Goal: Task Accomplishment & Management: Use online tool/utility

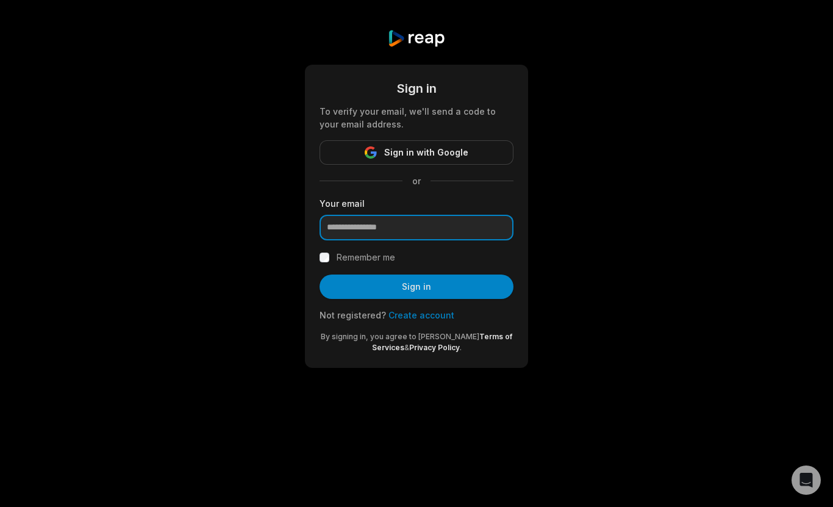
click at [397, 229] on input "email" at bounding box center [417, 228] width 194 height 26
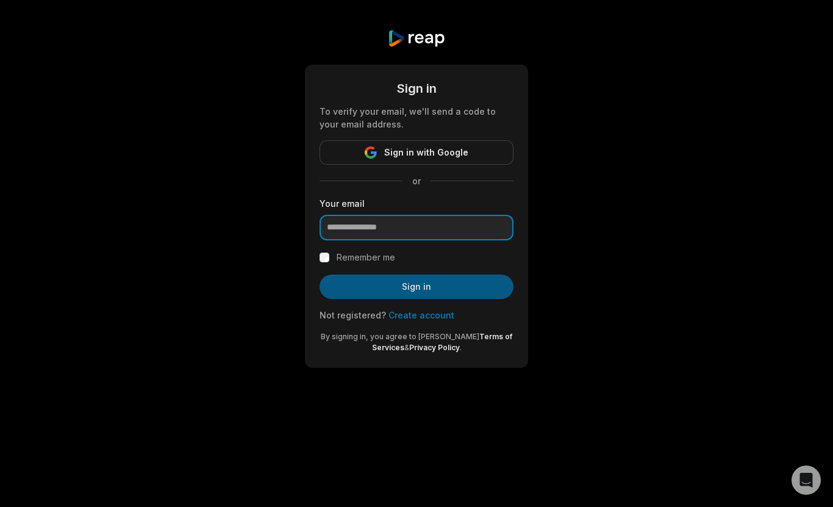
type input "**********"
click at [394, 284] on button "Sign in" at bounding box center [417, 287] width 194 height 24
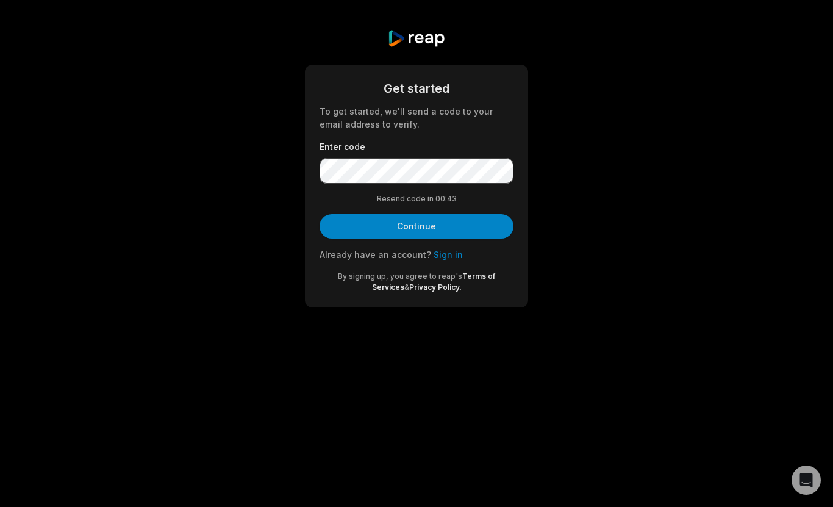
click at [395, 137] on form "Get started To get started, we'll send a code to your email address to verify. …" at bounding box center [417, 186] width 194 height 214
click at [320, 214] on button "Continue" at bounding box center [417, 226] width 194 height 24
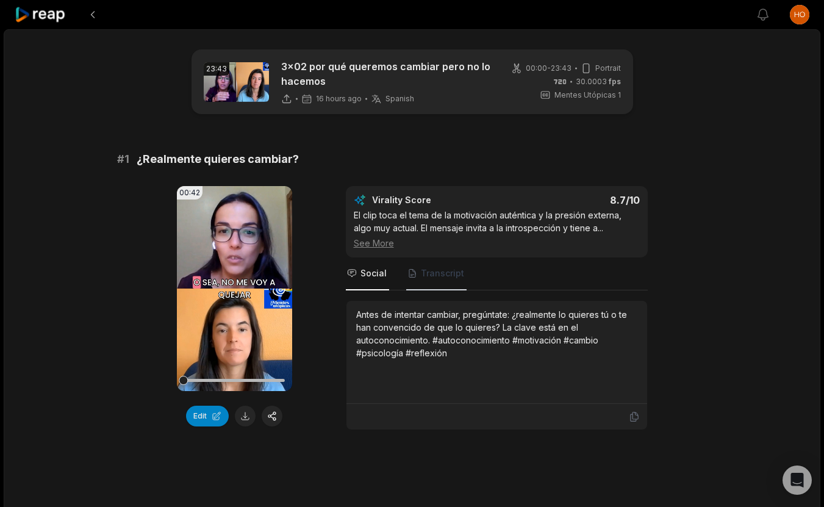
click at [442, 269] on span "Transcript" at bounding box center [442, 273] width 43 height 12
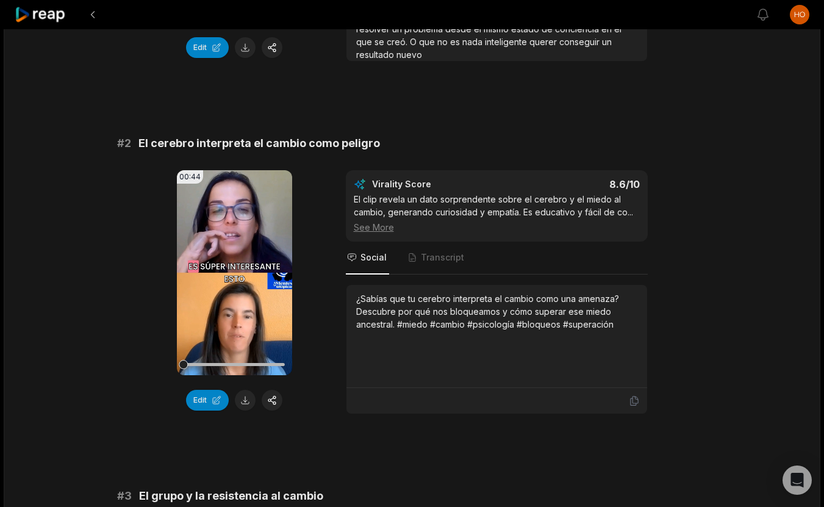
scroll to position [369, 0]
click at [427, 245] on span "Transcript" at bounding box center [436, 257] width 60 height 33
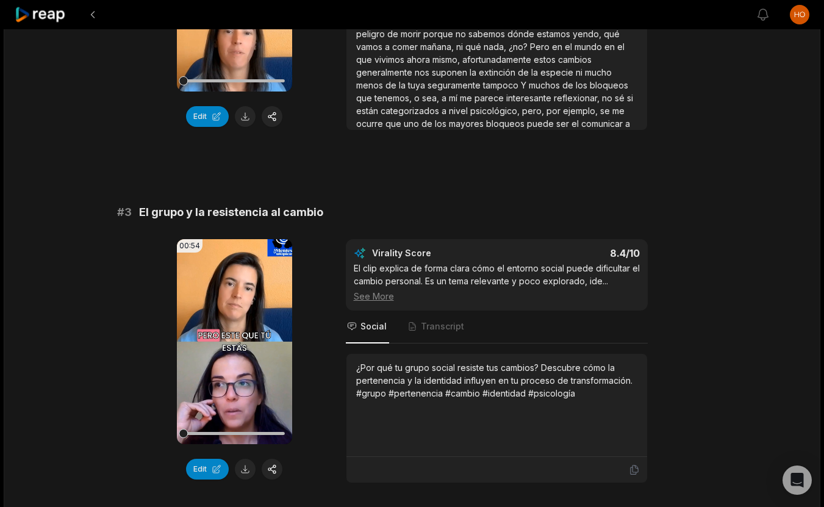
scroll to position [672, 0]
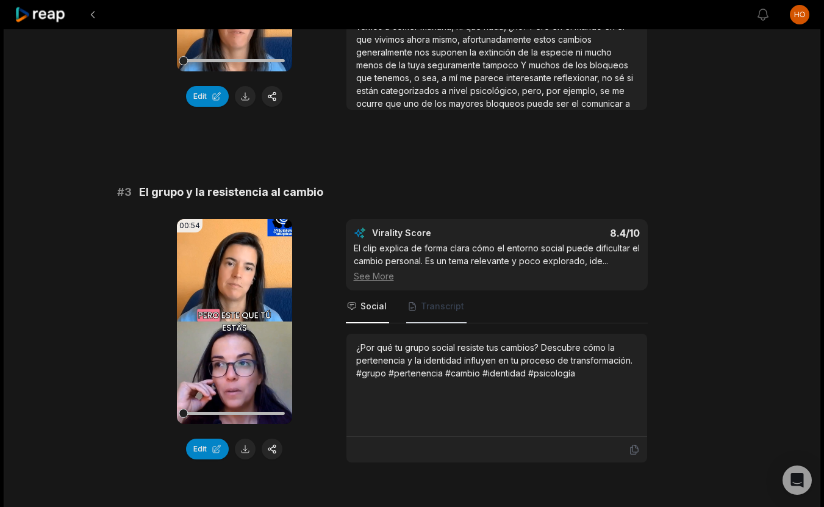
click at [442, 314] on span "Transcript" at bounding box center [436, 306] width 60 height 33
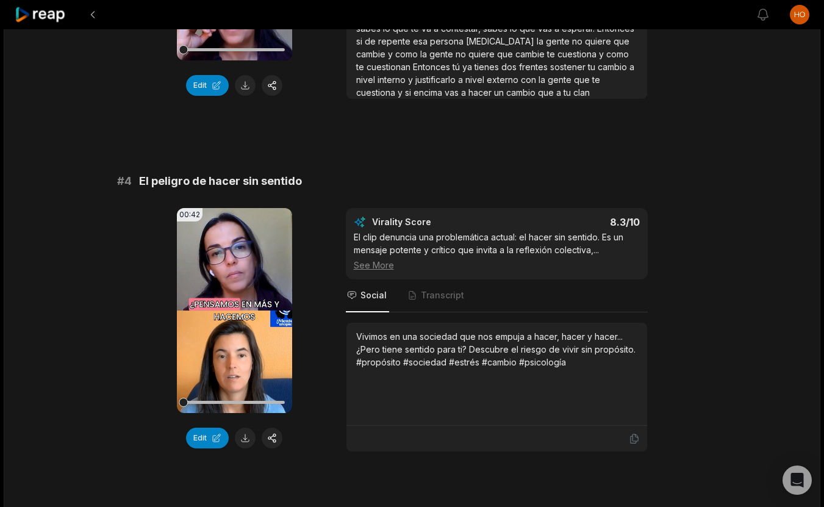
scroll to position [1037, 0]
click at [428, 301] on span "Transcript" at bounding box center [436, 295] width 60 height 33
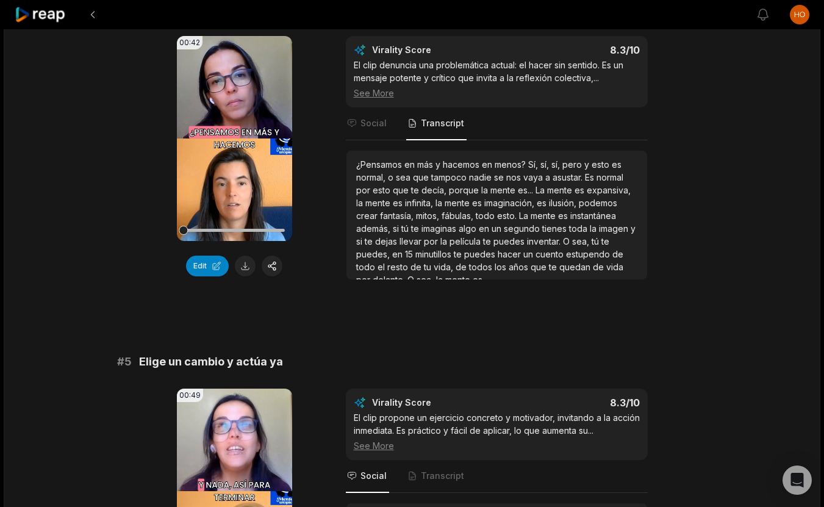
scroll to position [1199, 0]
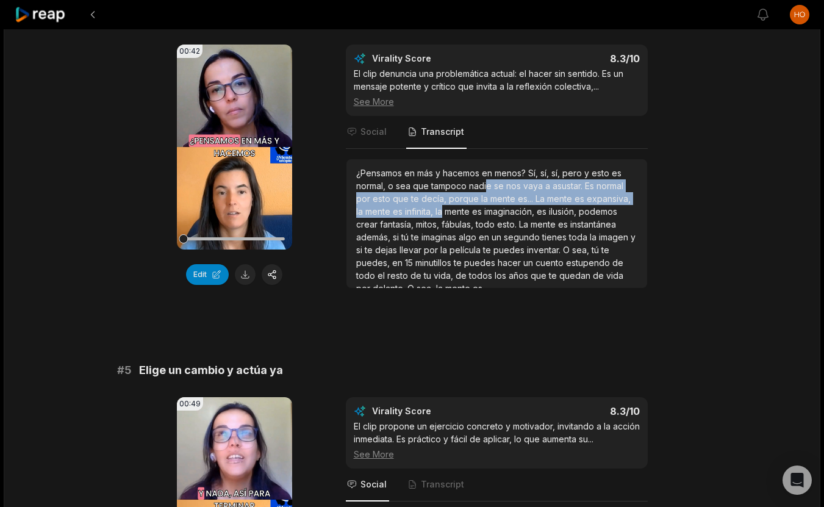
drag, startPoint x: 486, startPoint y: 184, endPoint x: 489, endPoint y: 205, distance: 21.6
click at [489, 205] on div "¿Pensamos en más y hacemos en menos? Sí, sí, sí, pero y esto es normal, o sea q…" at bounding box center [496, 231] width 281 height 128
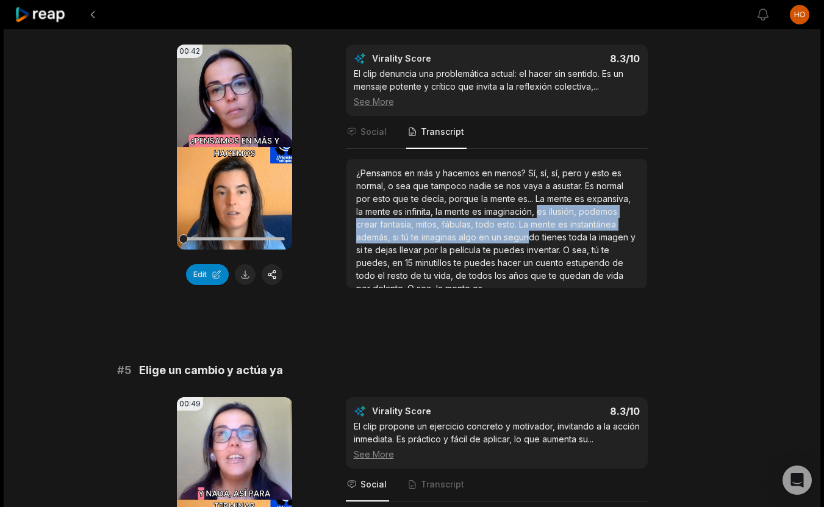
drag, startPoint x: 584, startPoint y: 213, endPoint x: 580, endPoint y: 234, distance: 21.9
click at [580, 234] on div "¿Pensamos en más y hacemos en menos? Sí, sí, sí, pero y esto es normal, o sea q…" at bounding box center [496, 231] width 281 height 128
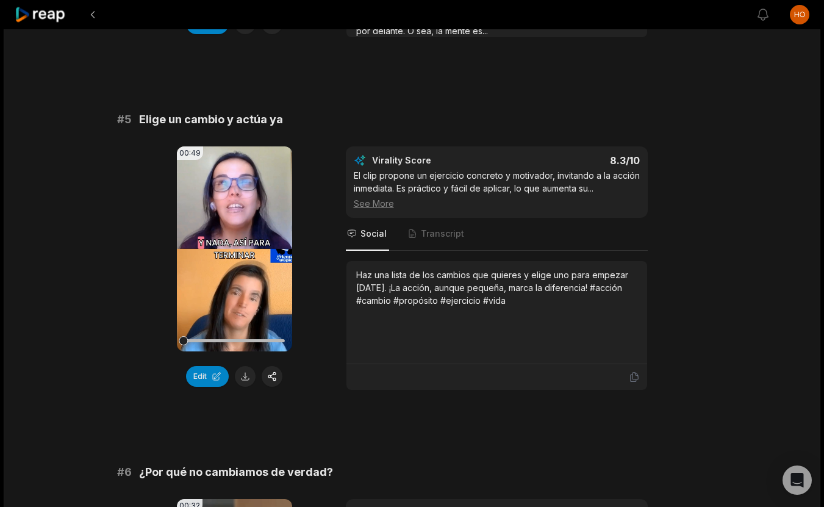
scroll to position [1458, 0]
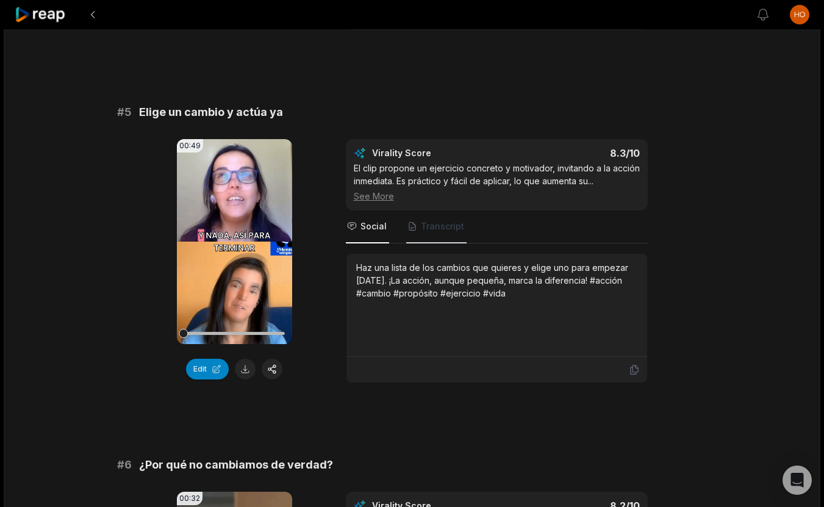
click at [445, 233] on span "Transcript" at bounding box center [436, 226] width 60 height 33
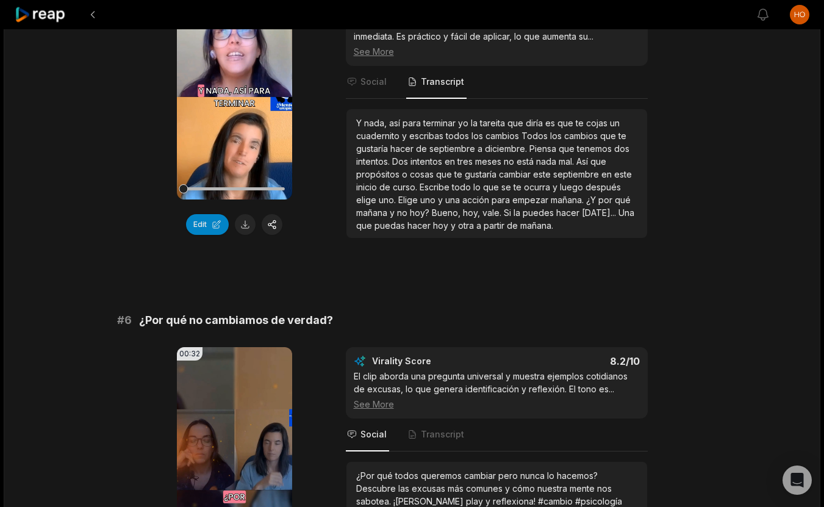
scroll to position [1744, 0]
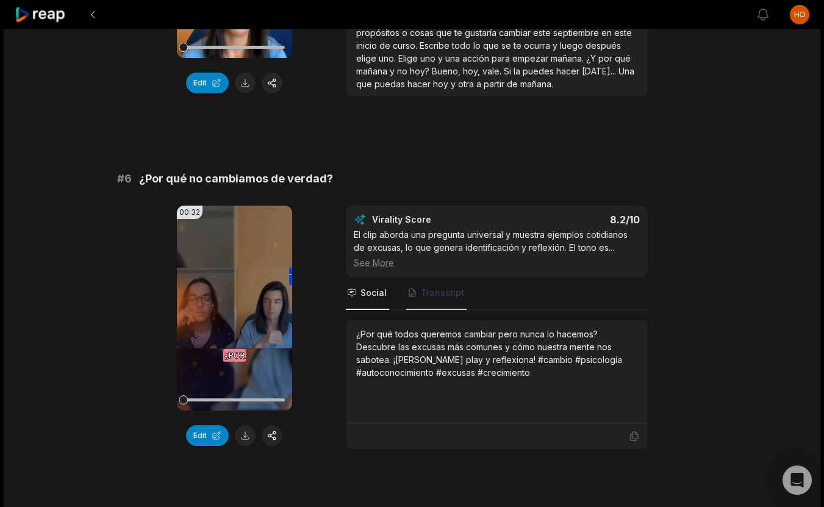
click at [428, 293] on span "Transcript" at bounding box center [442, 293] width 43 height 12
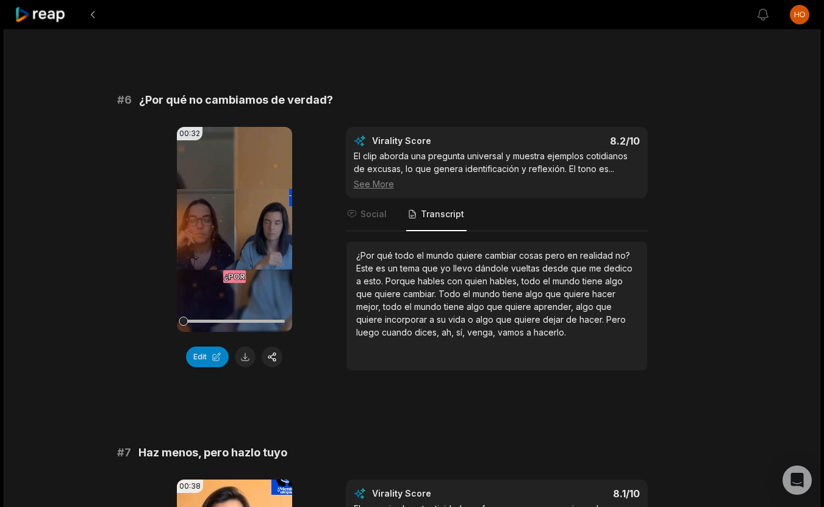
scroll to position [1869, 0]
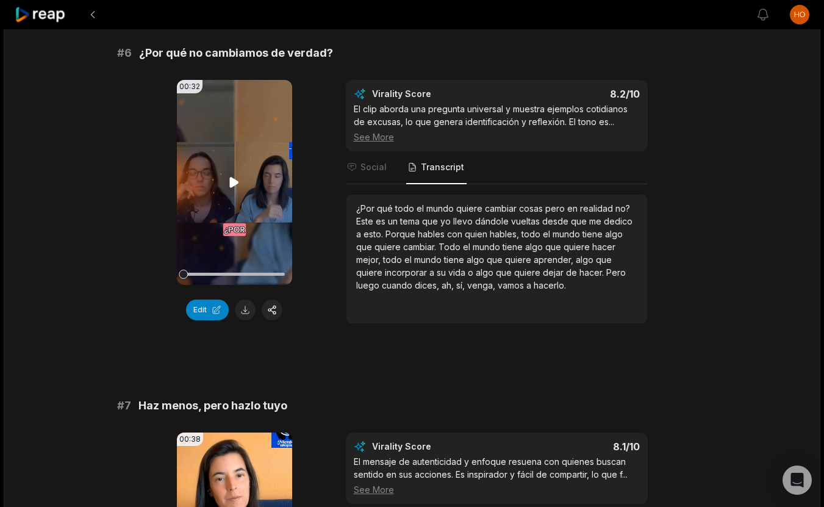
click at [232, 178] on icon at bounding box center [234, 182] width 9 height 10
click at [232, 180] on icon at bounding box center [234, 182] width 9 height 10
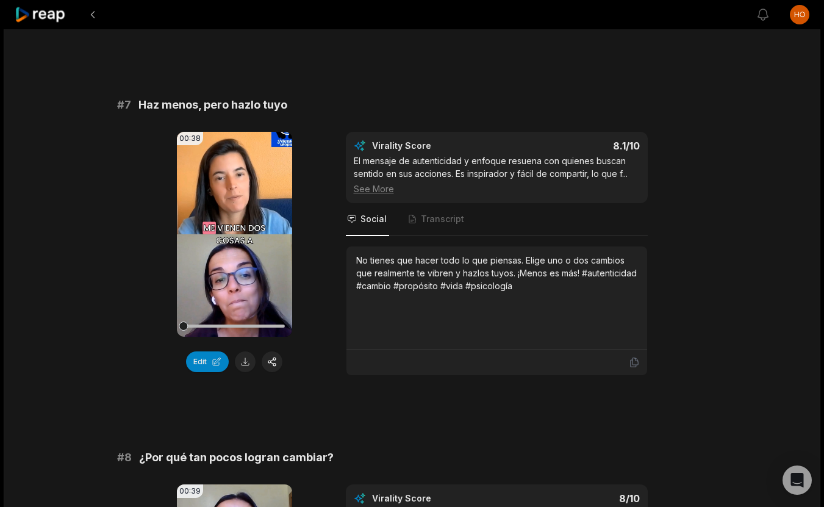
scroll to position [2191, 0]
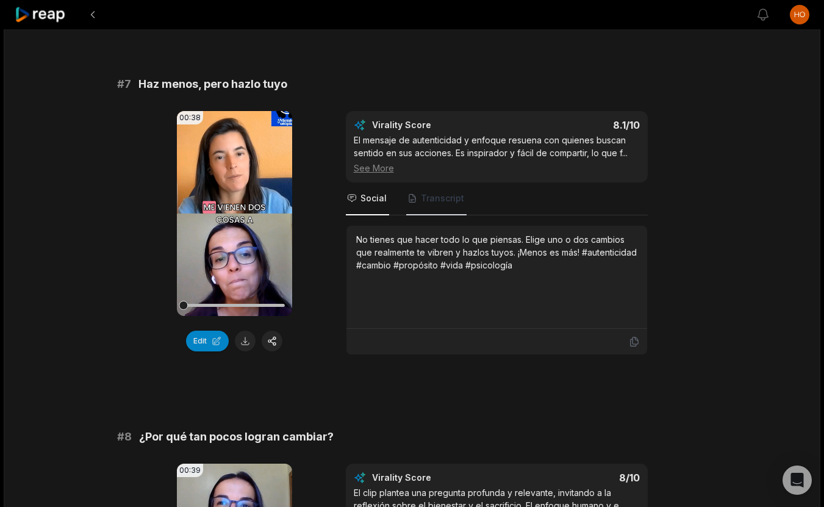
click at [448, 201] on span "Transcript" at bounding box center [442, 198] width 43 height 12
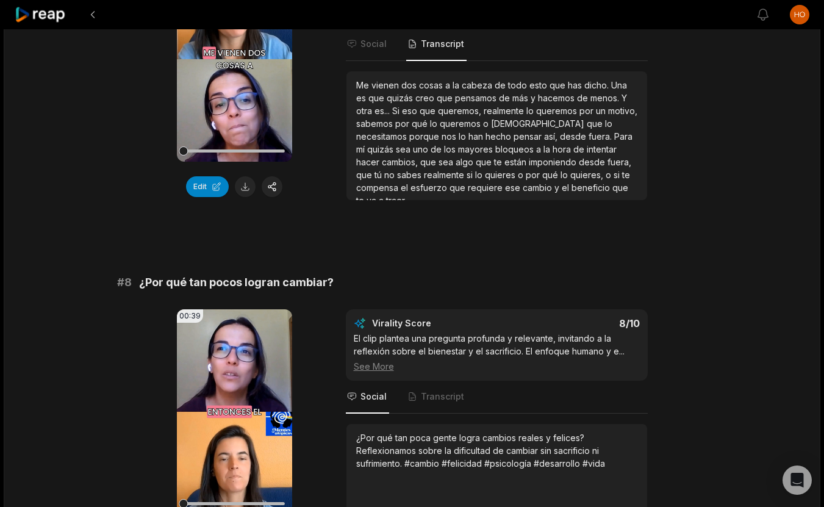
scroll to position [2369, 0]
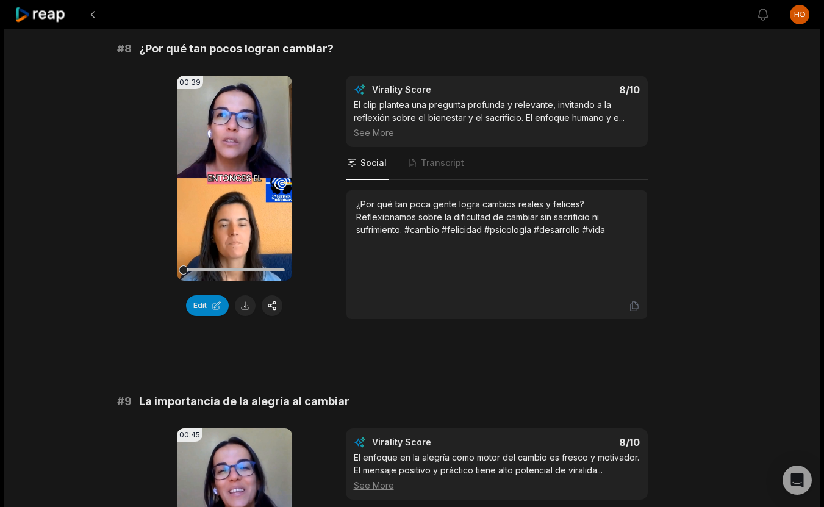
scroll to position [2478, 0]
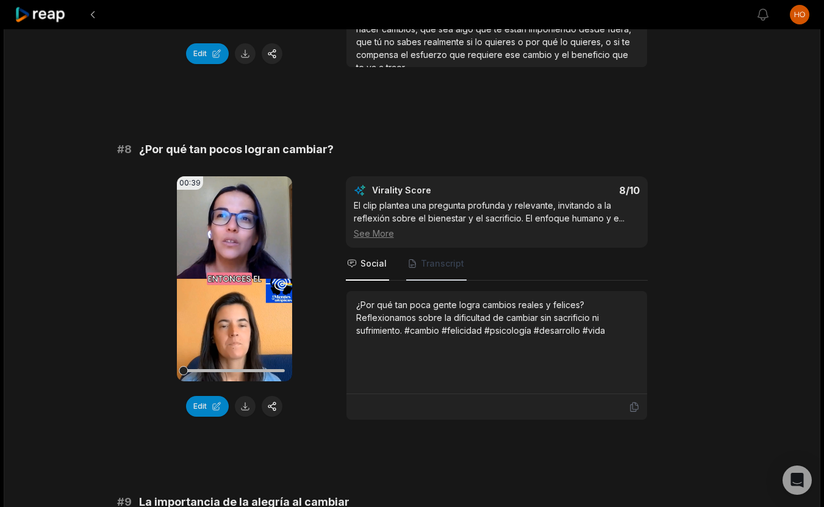
click at [450, 257] on span "Transcript" at bounding box center [436, 264] width 60 height 33
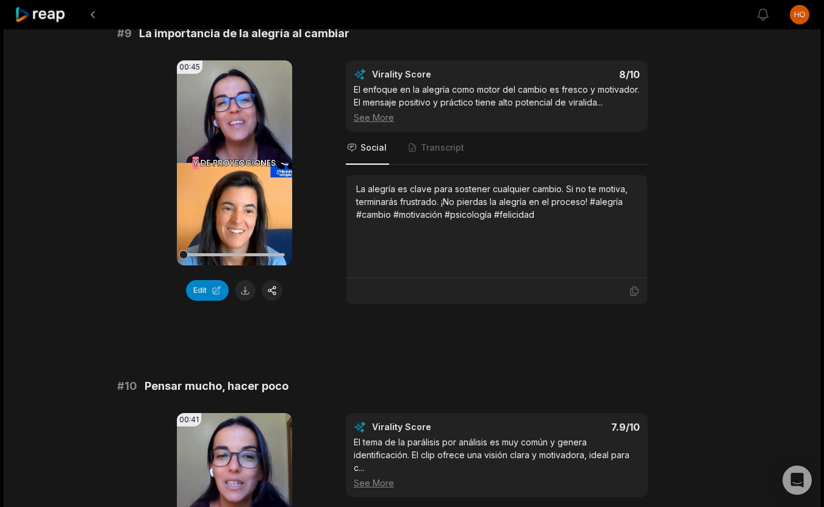
scroll to position [2783, 0]
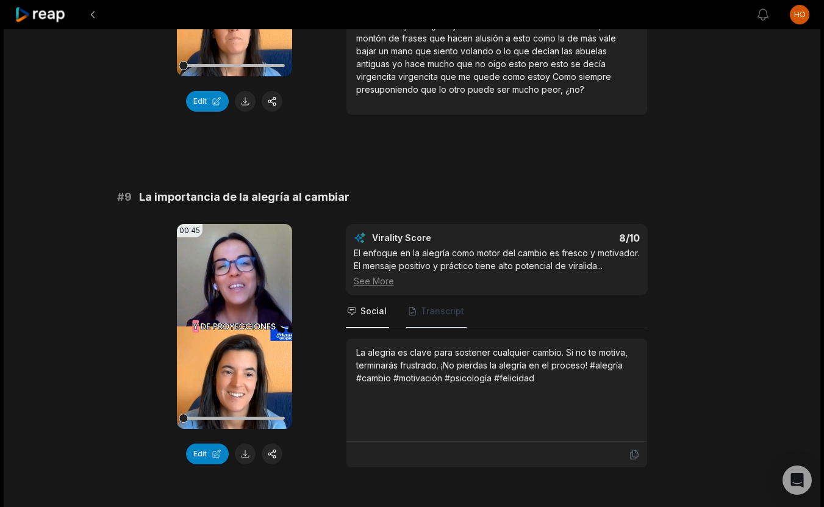
click at [445, 317] on span "Transcript" at bounding box center [436, 311] width 60 height 33
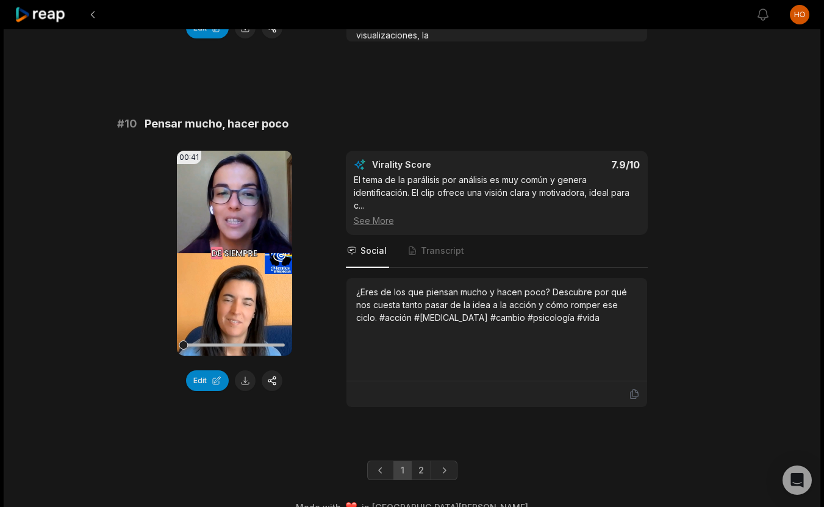
scroll to position [3227, 0]
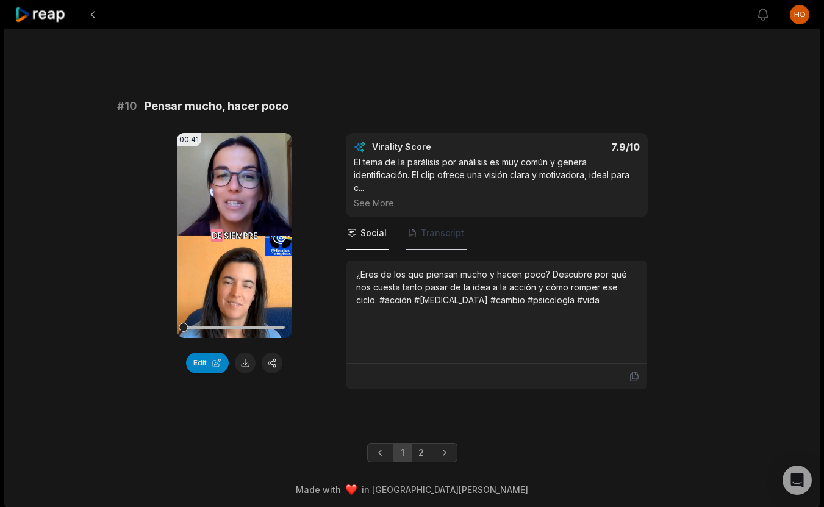
click at [445, 239] on span "Transcript" at bounding box center [436, 233] width 60 height 33
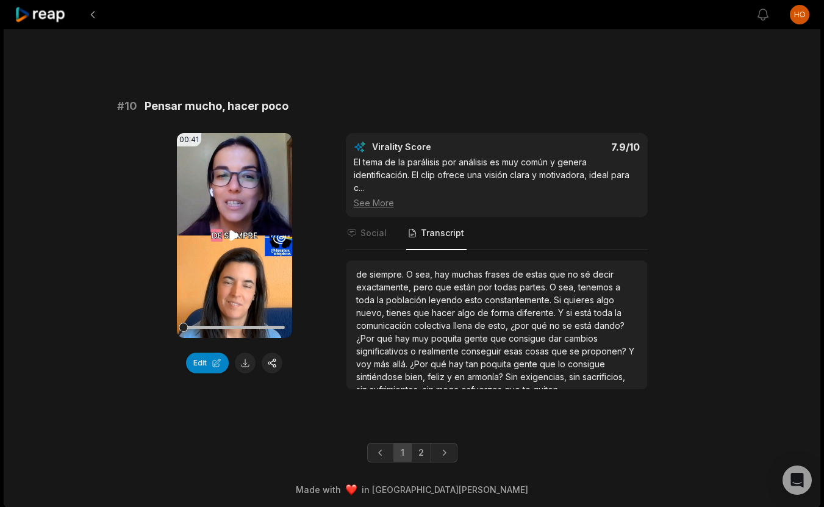
click at [236, 233] on icon at bounding box center [234, 235] width 9 height 10
click at [420, 456] on link "2" at bounding box center [421, 453] width 20 height 20
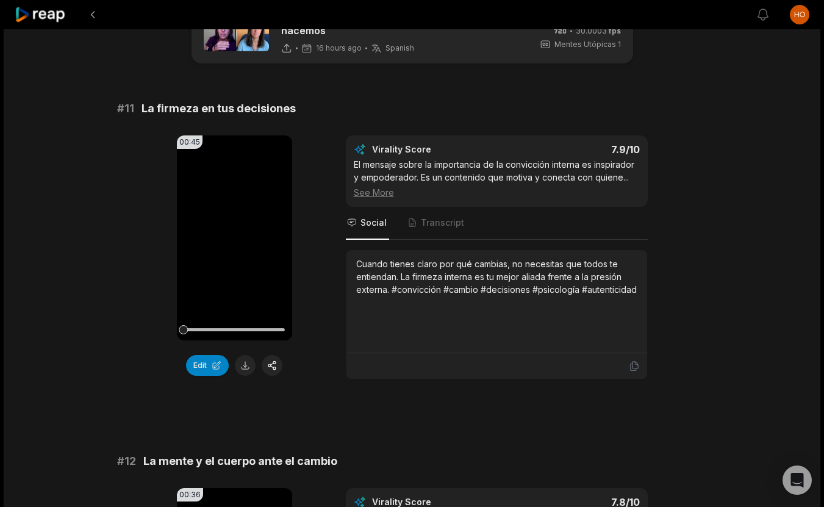
scroll to position [58, 0]
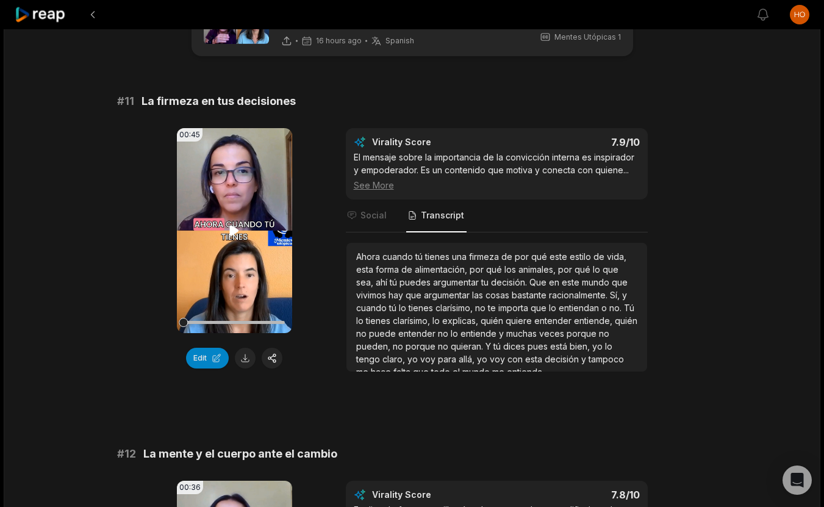
click at [233, 224] on icon at bounding box center [234, 230] width 15 height 15
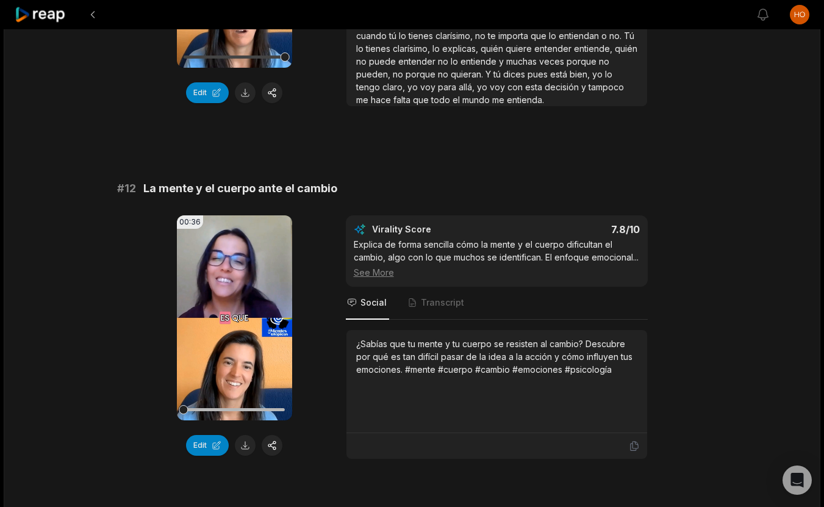
scroll to position [375, 0]
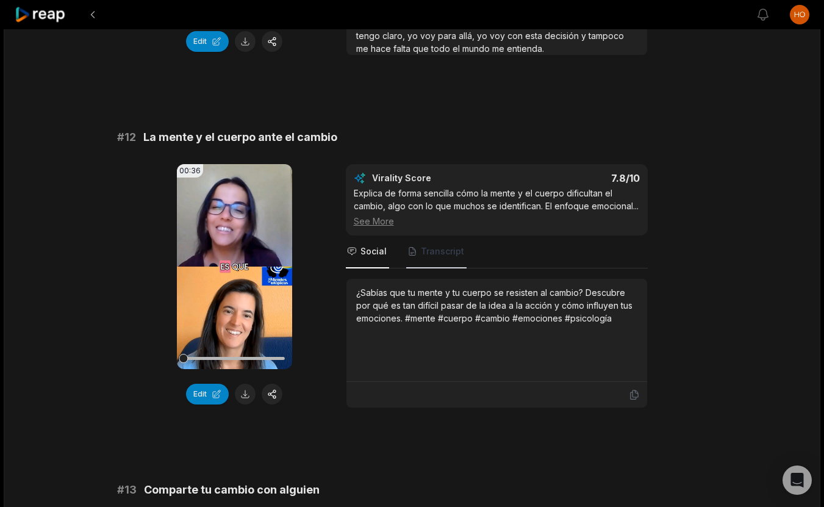
click at [444, 257] on span "Transcript" at bounding box center [442, 251] width 43 height 12
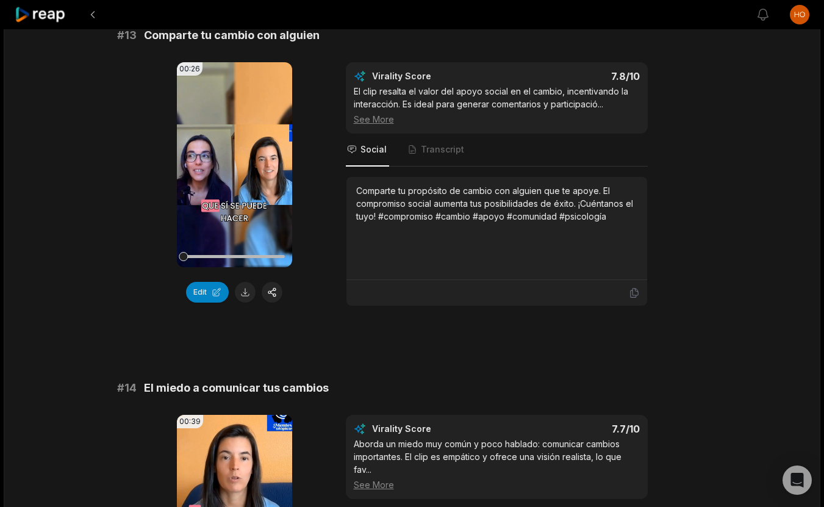
scroll to position [869, 0]
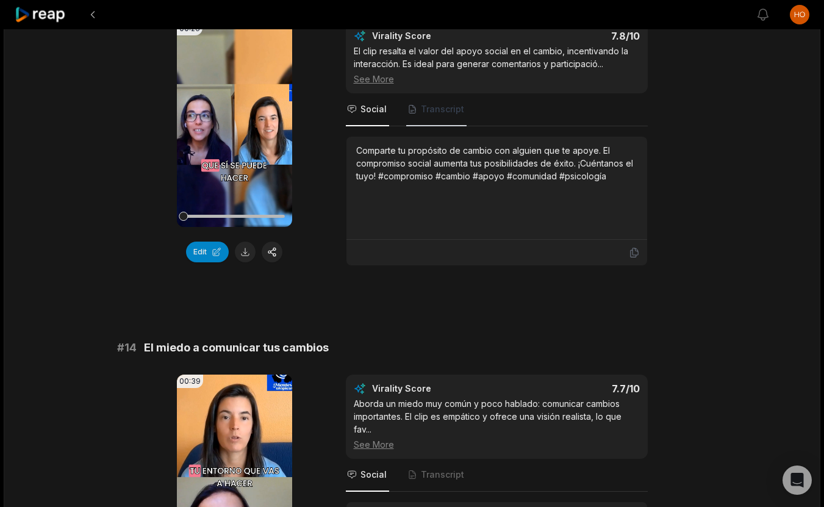
click at [442, 126] on span "Transcript" at bounding box center [436, 109] width 60 height 33
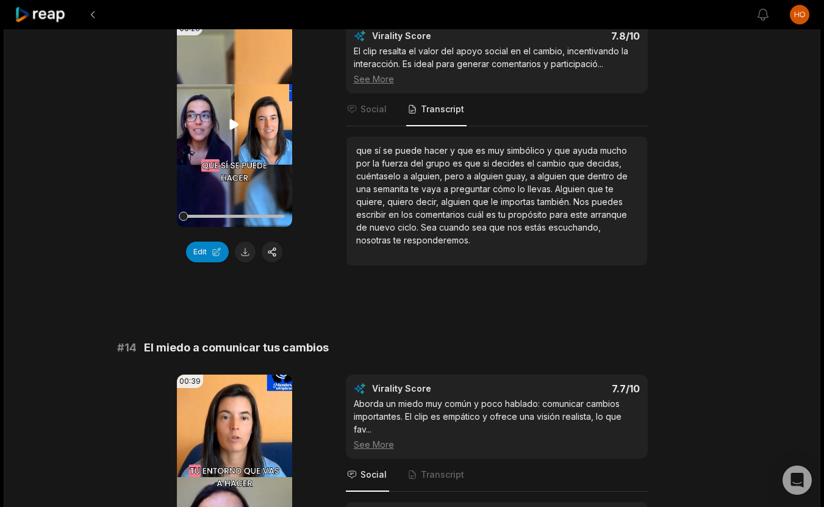
click at [226, 151] on video "Your browser does not support mp4 format." at bounding box center [234, 124] width 115 height 205
click at [234, 132] on icon at bounding box center [234, 124] width 15 height 15
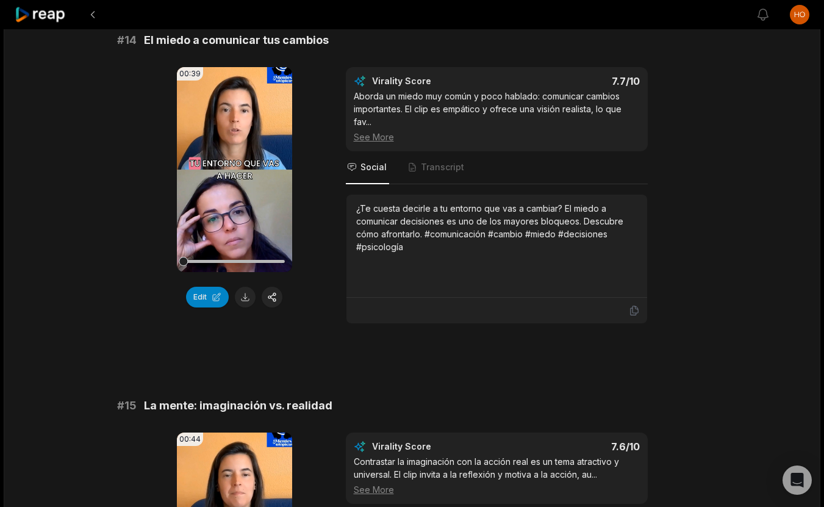
scroll to position [1195, 0]
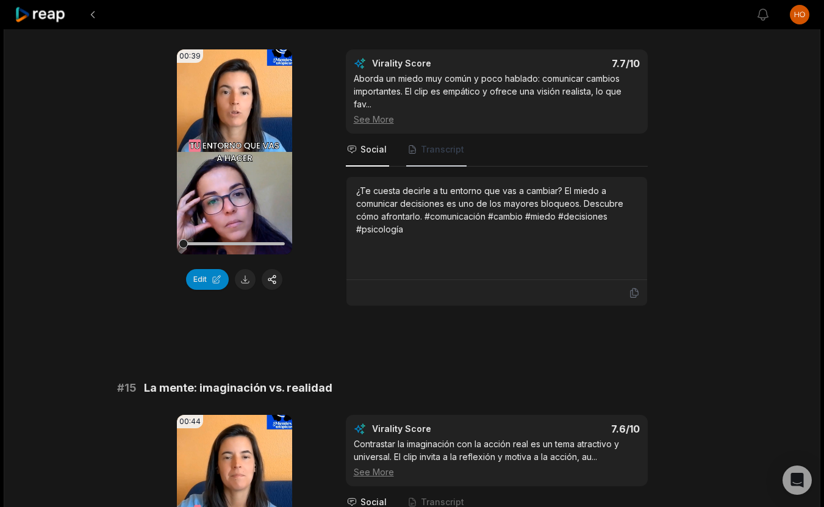
click at [435, 156] on span "Transcript" at bounding box center [442, 149] width 43 height 12
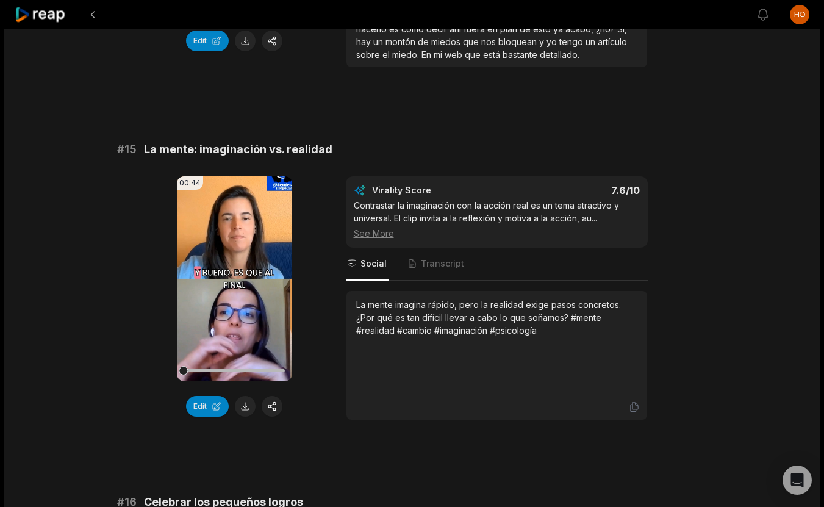
scroll to position [1446, 0]
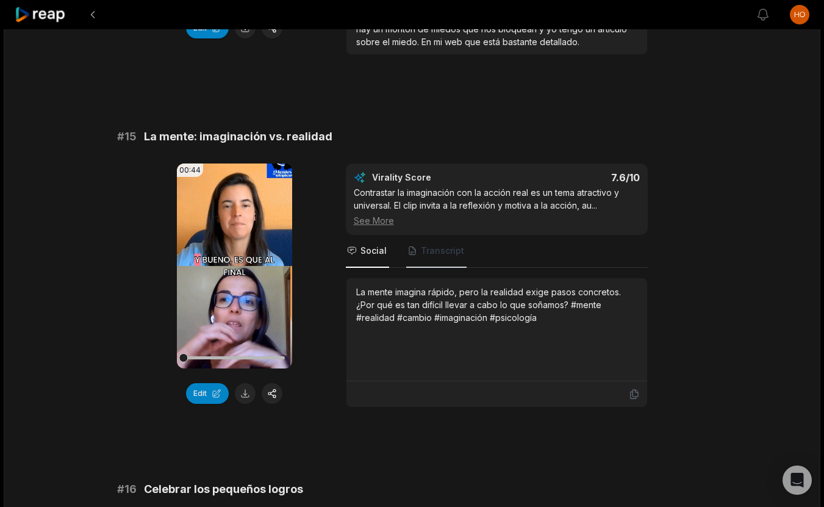
click at [437, 257] on span "Transcript" at bounding box center [442, 251] width 43 height 12
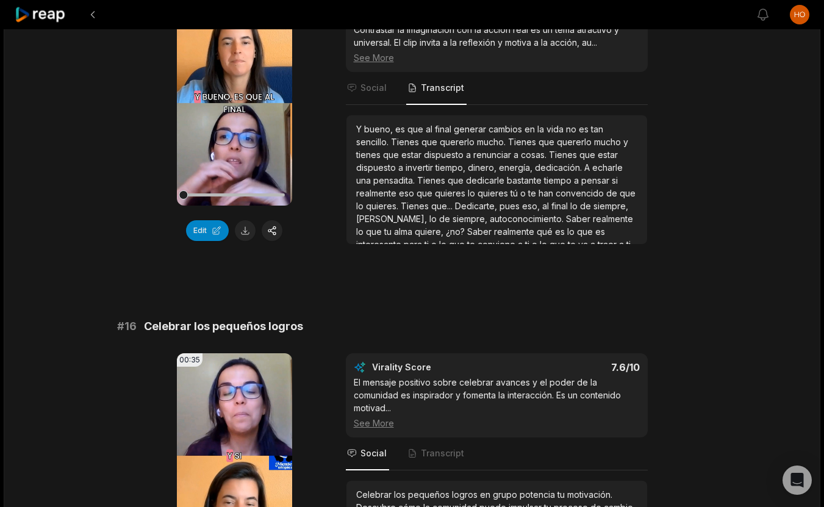
scroll to position [1618, 0]
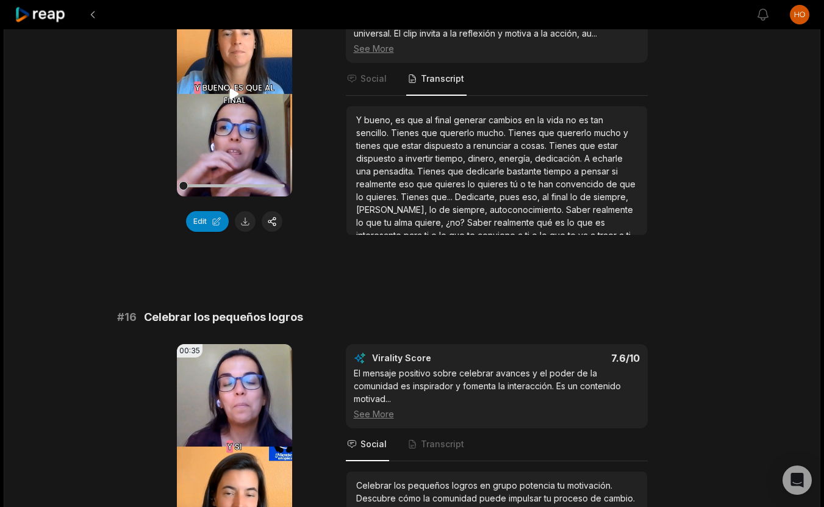
click at [238, 101] on icon at bounding box center [234, 94] width 15 height 15
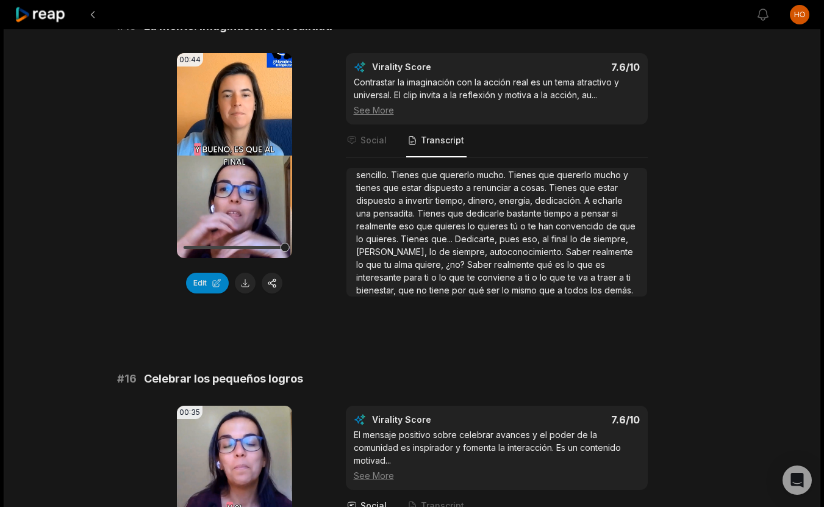
scroll to position [32, 0]
click at [246, 293] on button at bounding box center [245, 283] width 21 height 21
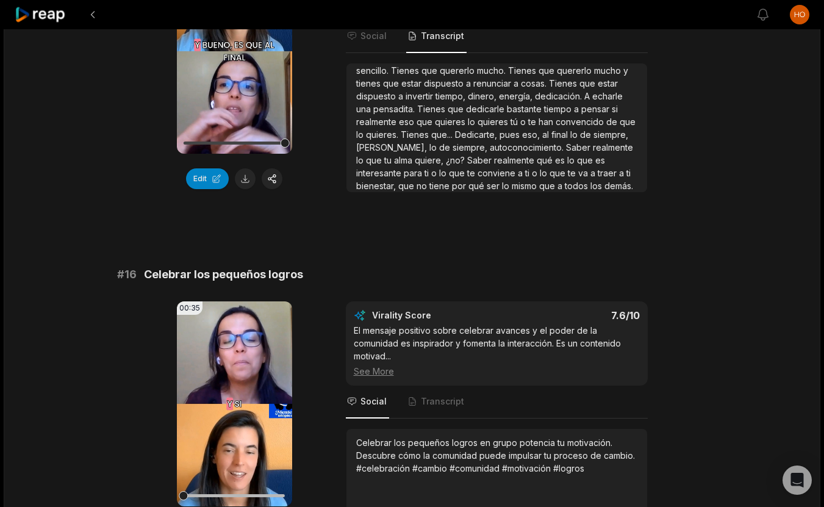
scroll to position [1543, 0]
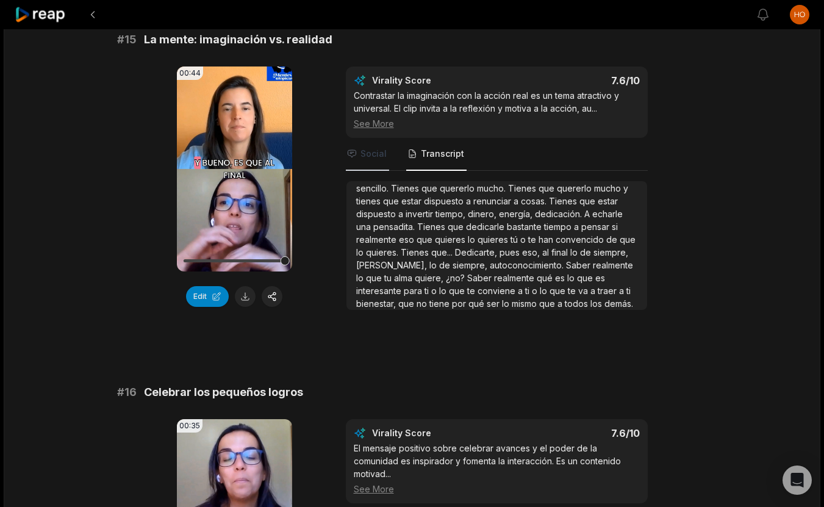
click at [373, 160] on span "Social" at bounding box center [374, 154] width 26 height 12
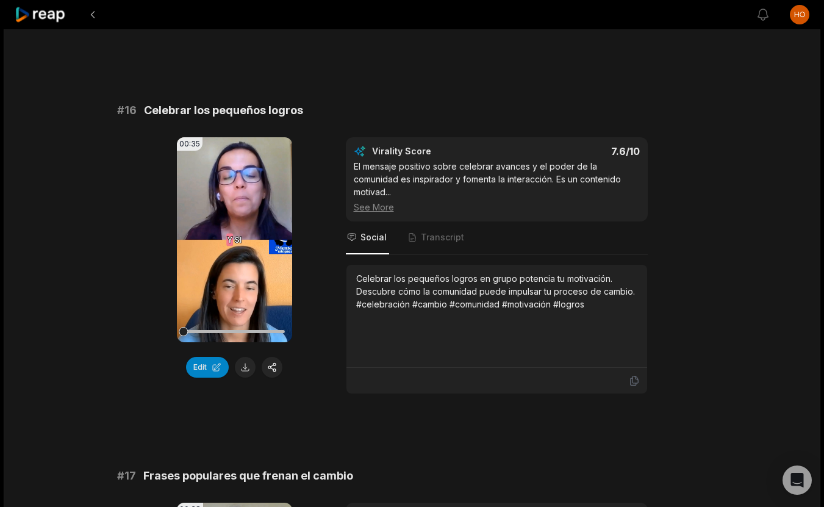
scroll to position [1858, 0]
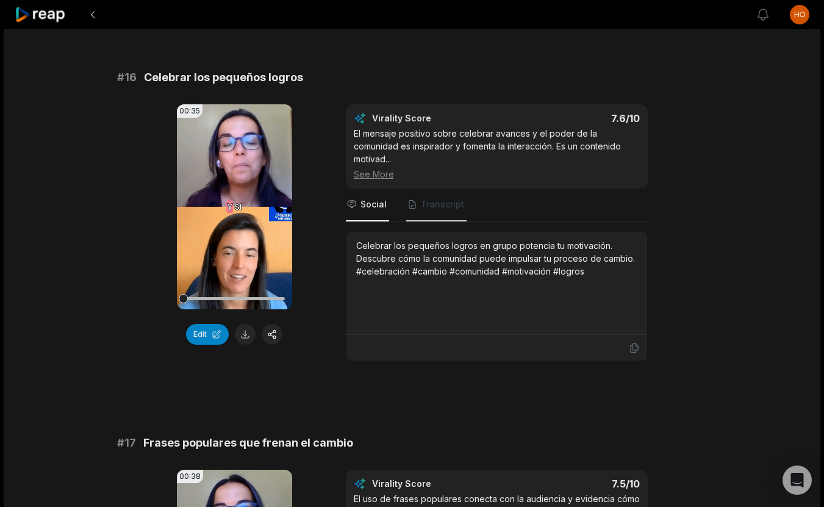
click at [435, 221] on span "Transcript" at bounding box center [436, 205] width 60 height 33
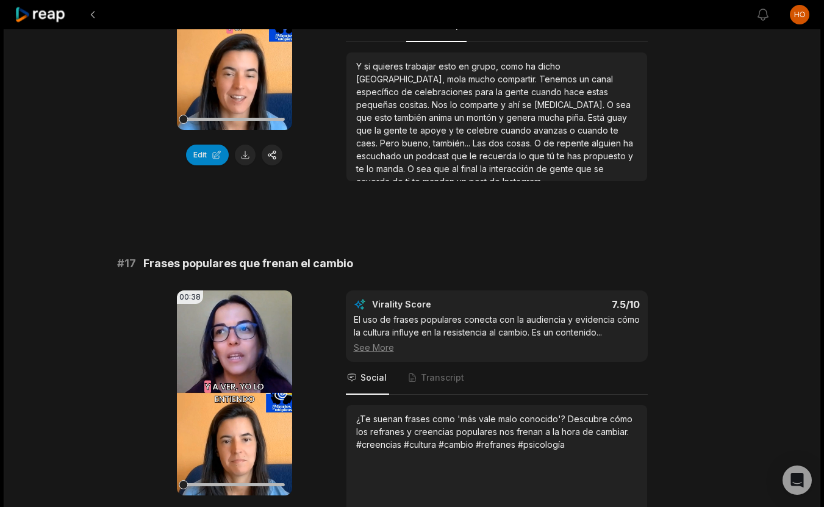
scroll to position [2170, 0]
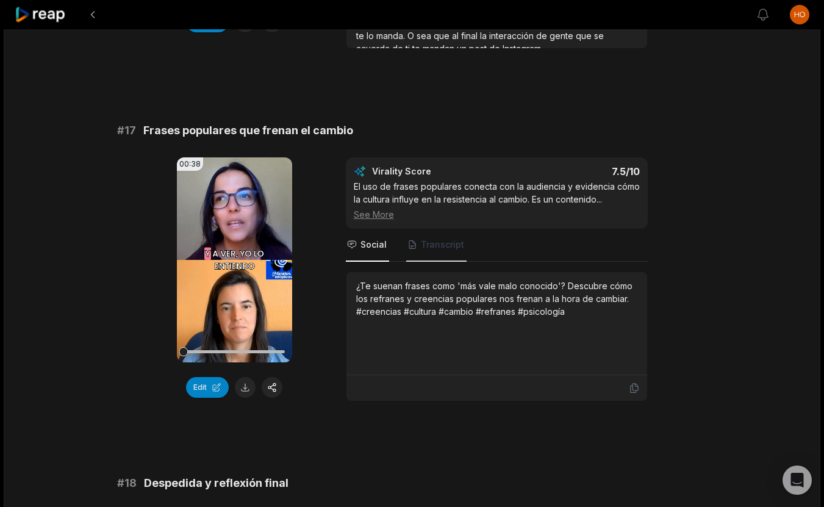
click at [441, 251] on span "Transcript" at bounding box center [442, 245] width 43 height 12
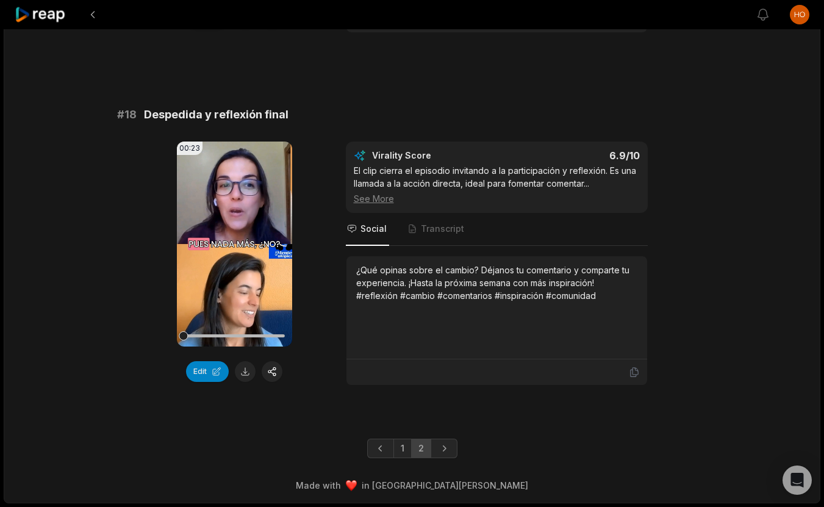
scroll to position [2551, 0]
click at [429, 223] on span "Transcript" at bounding box center [442, 229] width 43 height 12
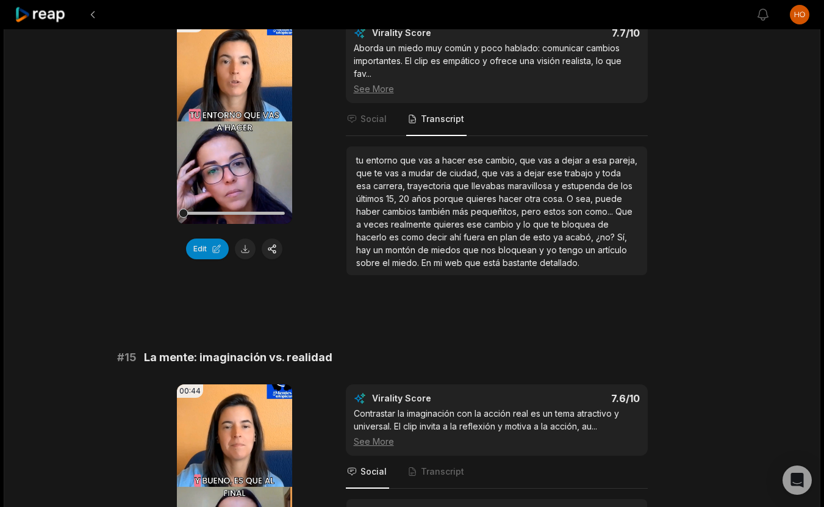
scroll to position [1226, 0]
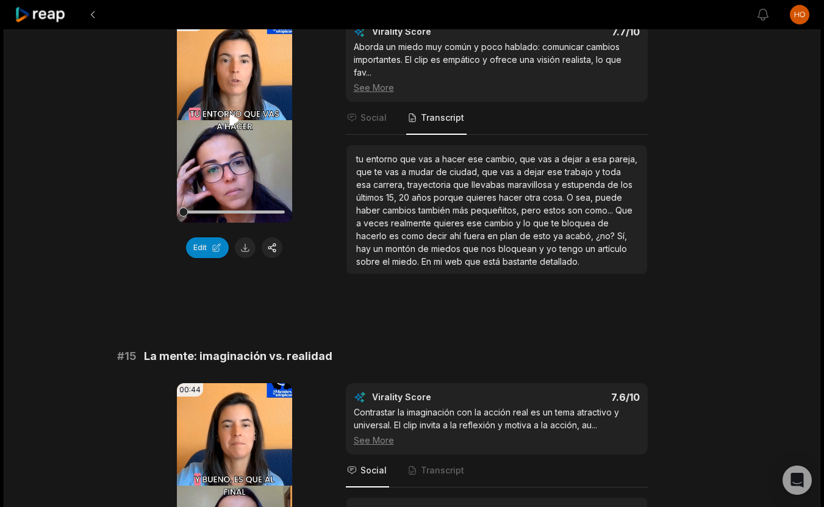
click at [220, 113] on video "Your browser does not support mp4 format." at bounding box center [234, 120] width 115 height 205
click at [236, 118] on video "Your browser does not support mp4 format." at bounding box center [234, 120] width 115 height 205
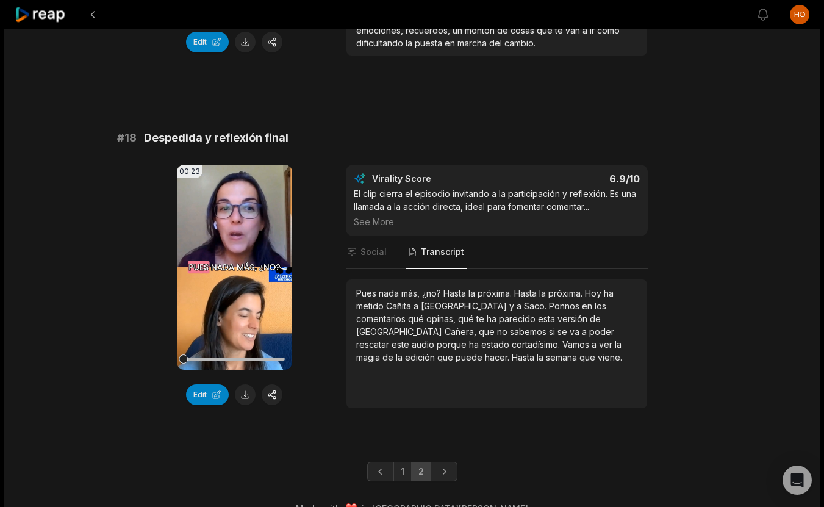
scroll to position [2551, 0]
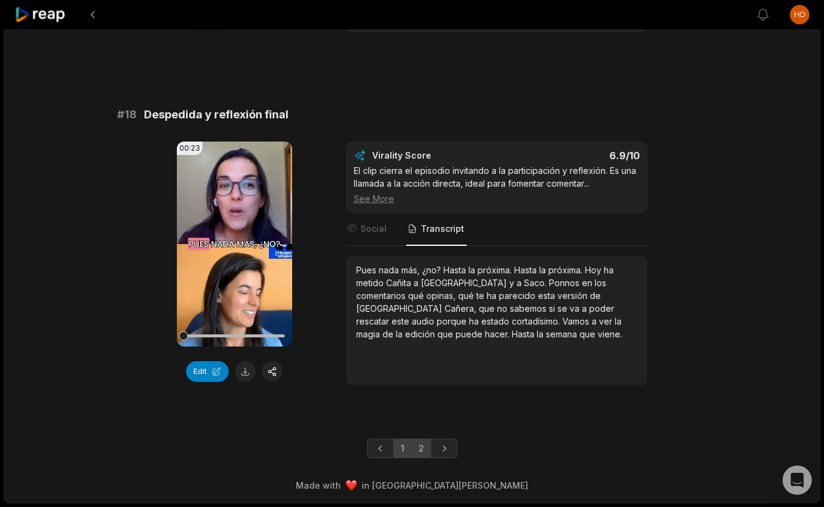
click at [404, 450] on link "1" at bounding box center [403, 449] width 18 height 20
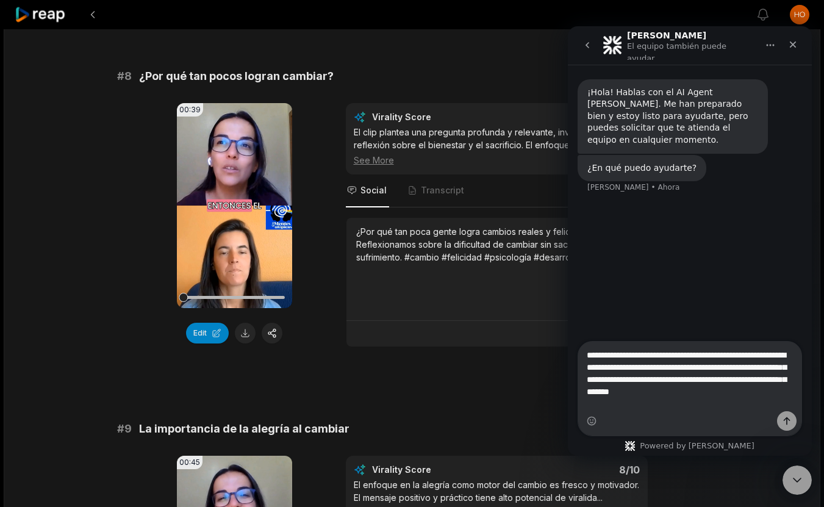
type textarea "**********"
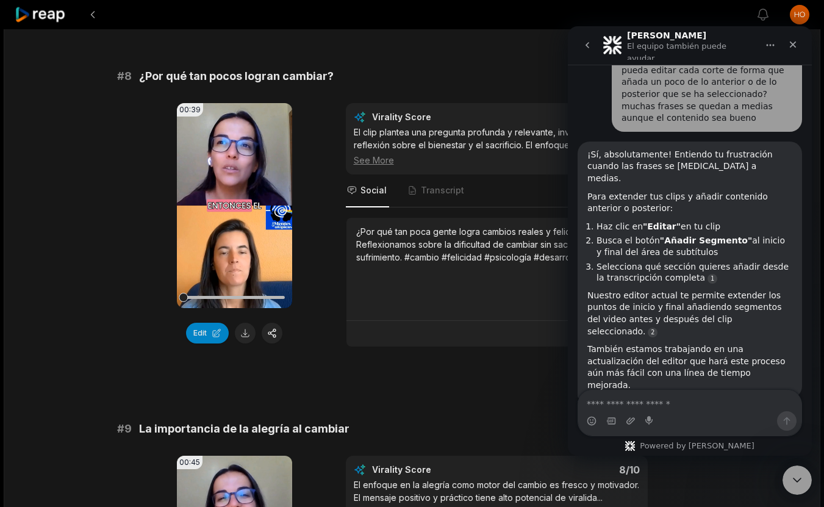
scroll to position [154, 0]
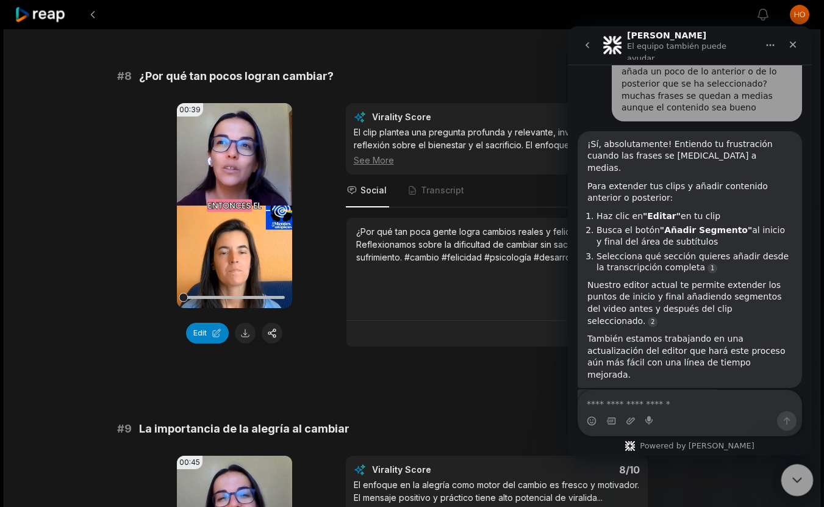
click at [798, 476] on icon "Cerrar Intercom Messenger" at bounding box center [795, 478] width 15 height 15
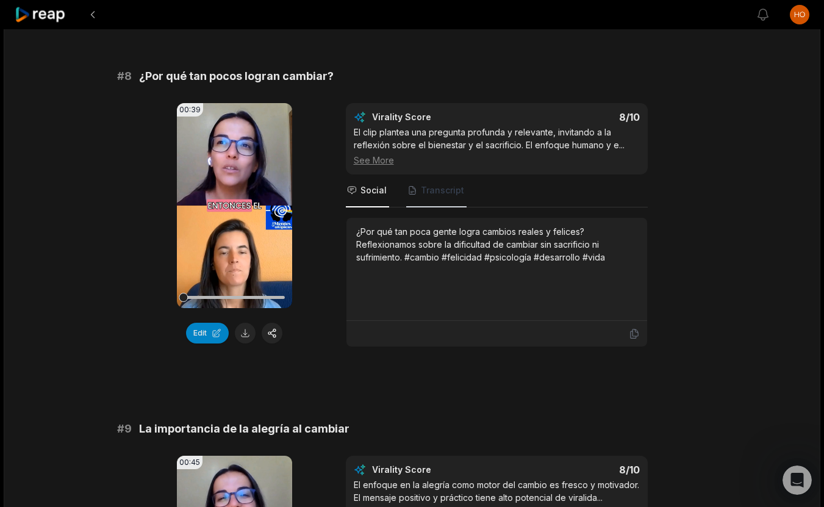
click at [440, 189] on span "Transcript" at bounding box center [442, 190] width 43 height 12
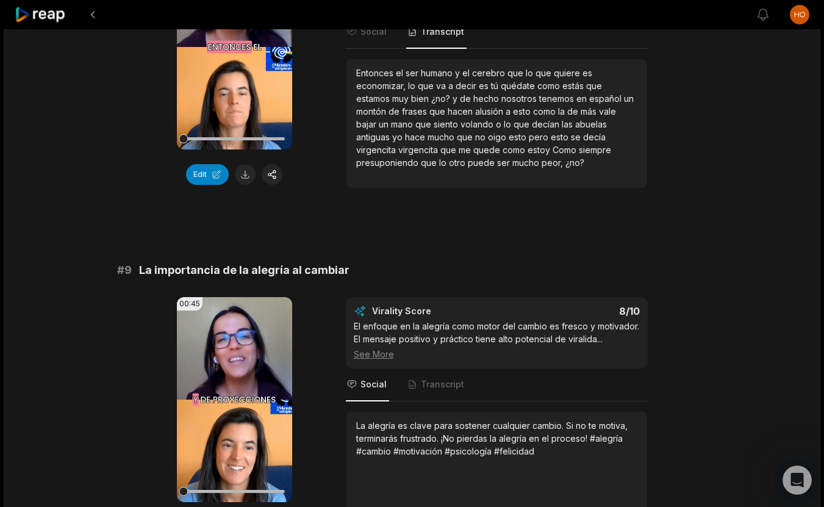
scroll to position [2950, 0]
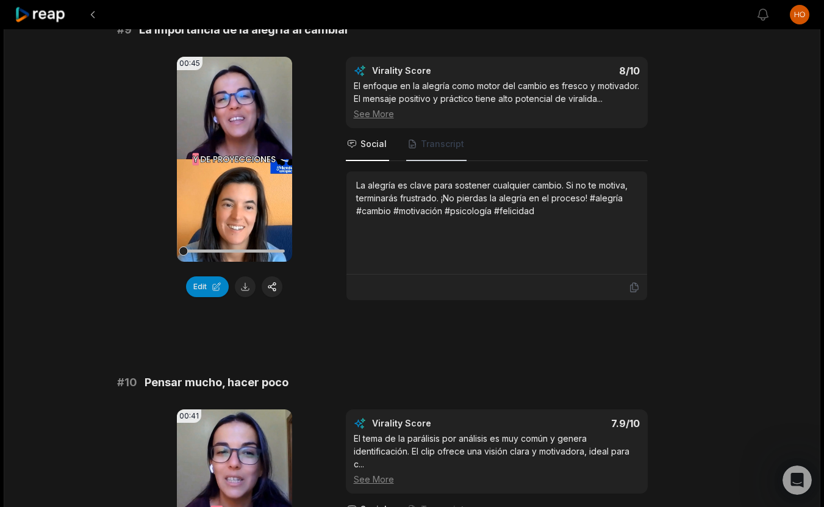
click at [439, 148] on span "Transcript" at bounding box center [442, 144] width 43 height 12
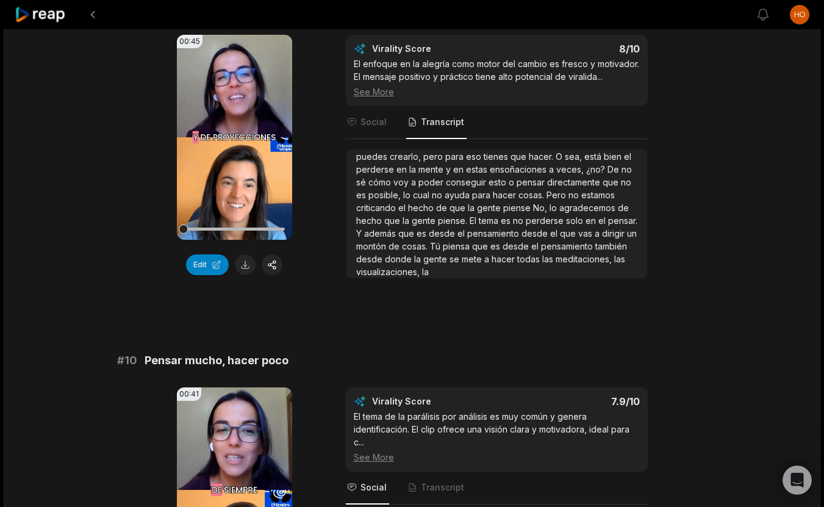
scroll to position [3171, 0]
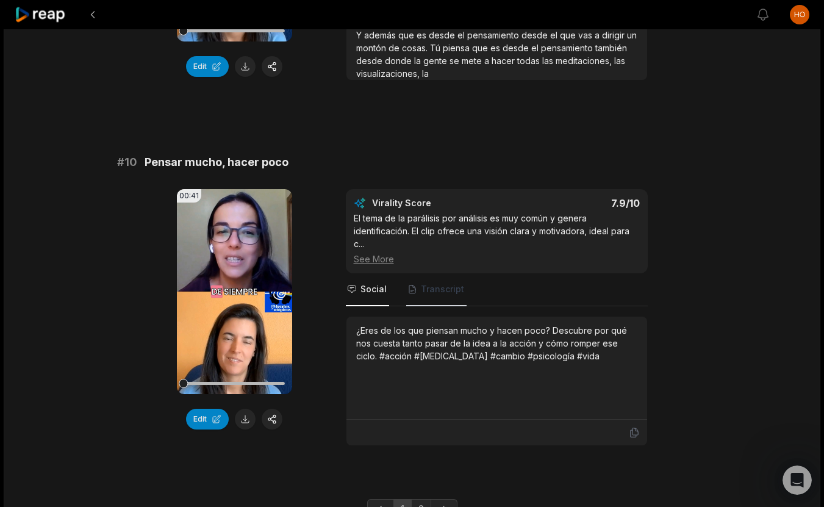
click at [444, 297] on span "Transcript" at bounding box center [436, 289] width 60 height 33
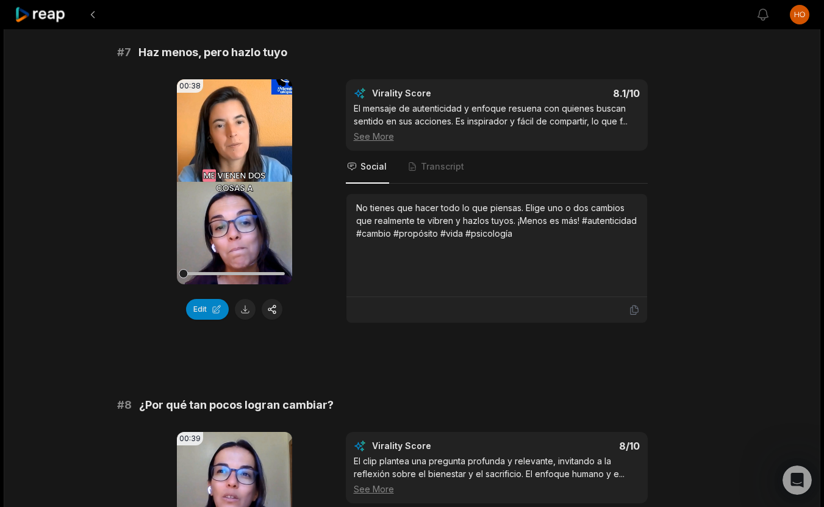
scroll to position [2140, 0]
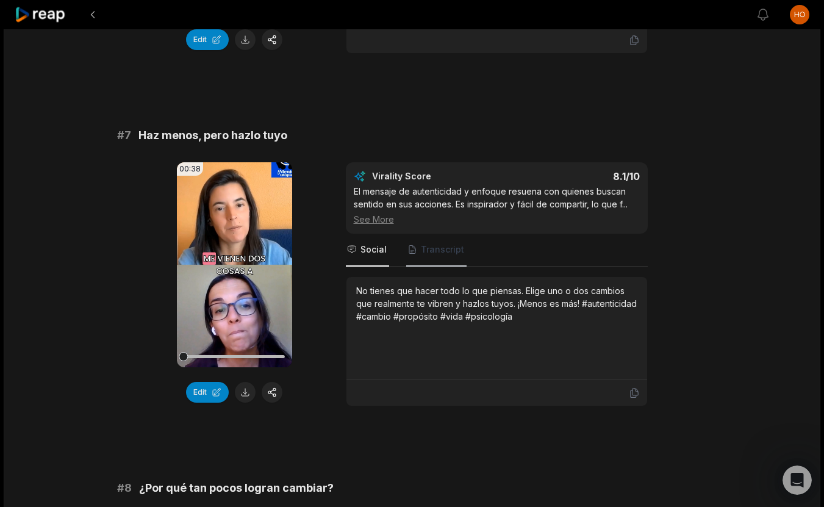
click at [444, 250] on span "Transcript" at bounding box center [442, 249] width 43 height 12
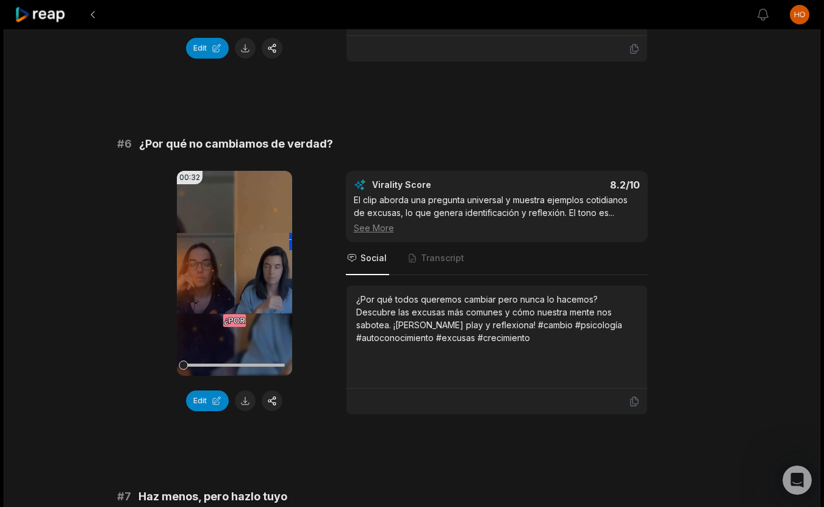
scroll to position [1778, 0]
click at [445, 265] on span "Transcript" at bounding box center [436, 259] width 60 height 33
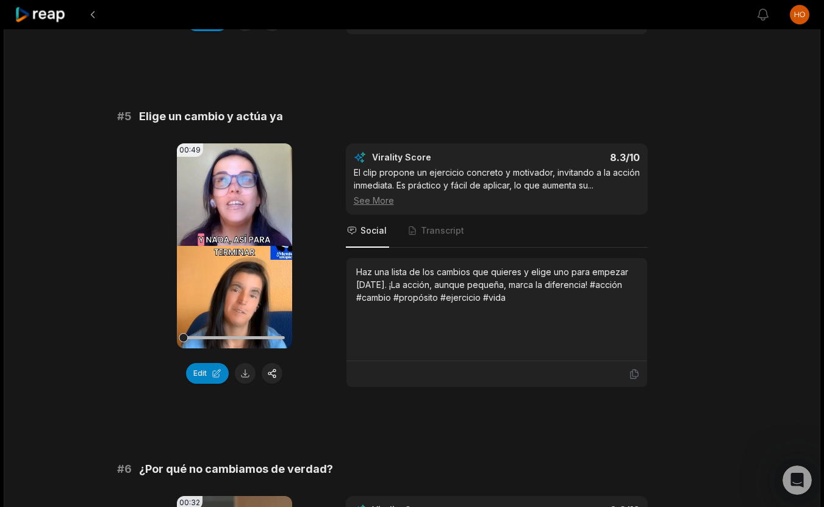
scroll to position [1399, 0]
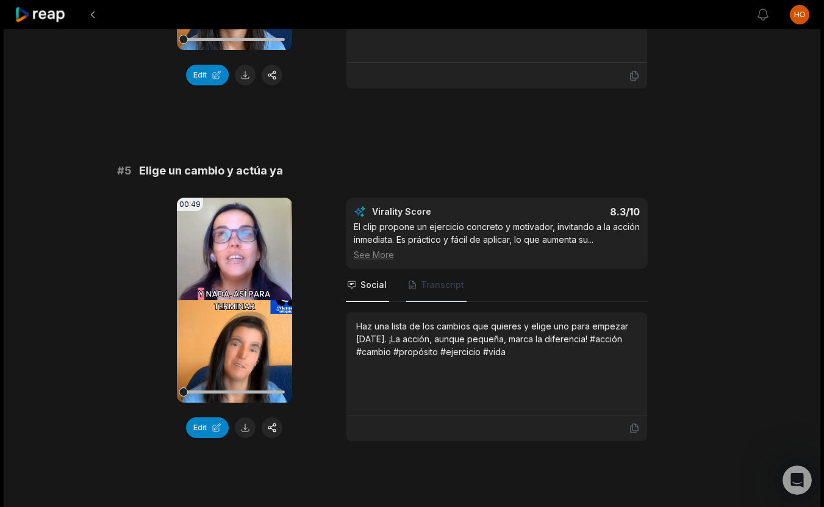
click at [439, 285] on span "Transcript" at bounding box center [442, 285] width 43 height 12
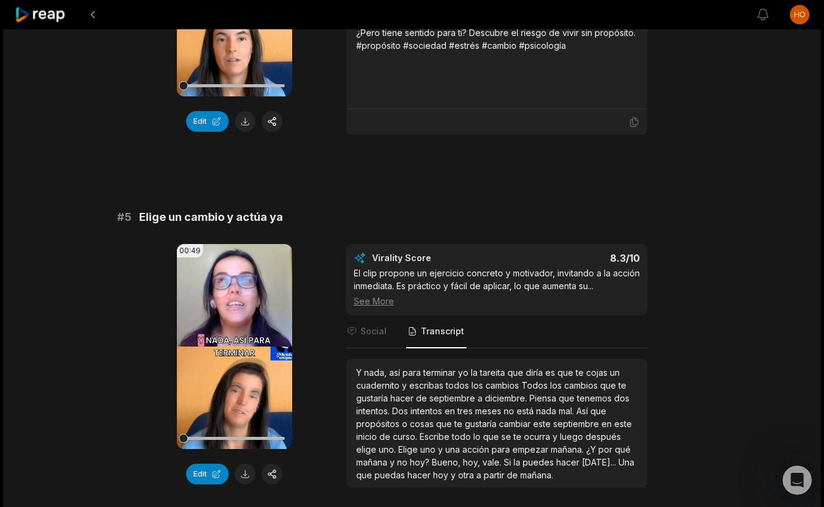
scroll to position [1141, 0]
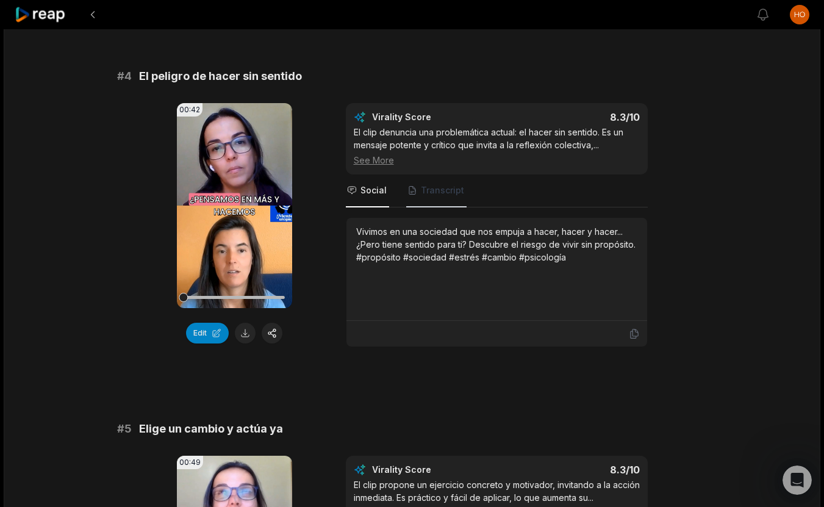
click at [444, 195] on span "Transcript" at bounding box center [442, 190] width 43 height 12
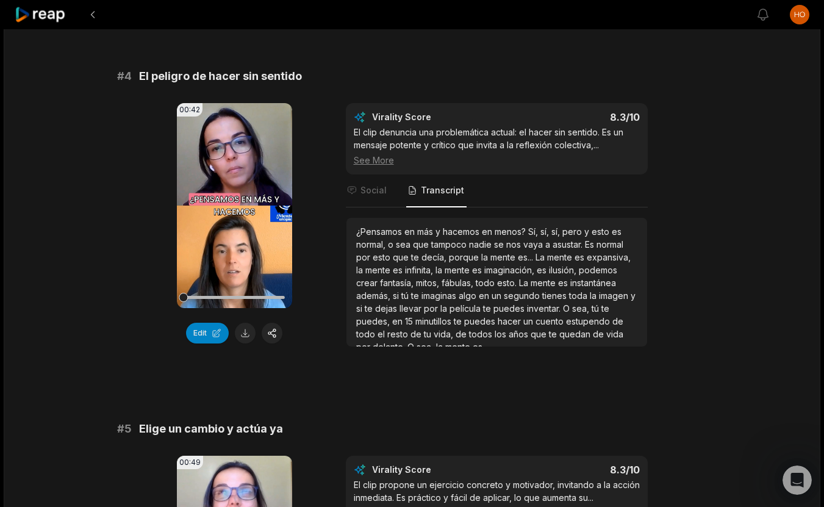
scroll to position [7, 0]
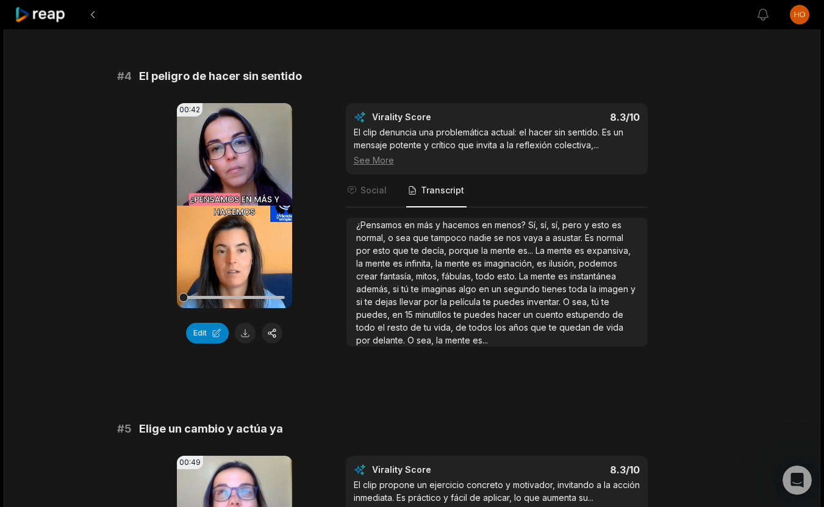
scroll to position [154, 0]
click at [200, 330] on button "Edit" at bounding box center [207, 333] width 43 height 21
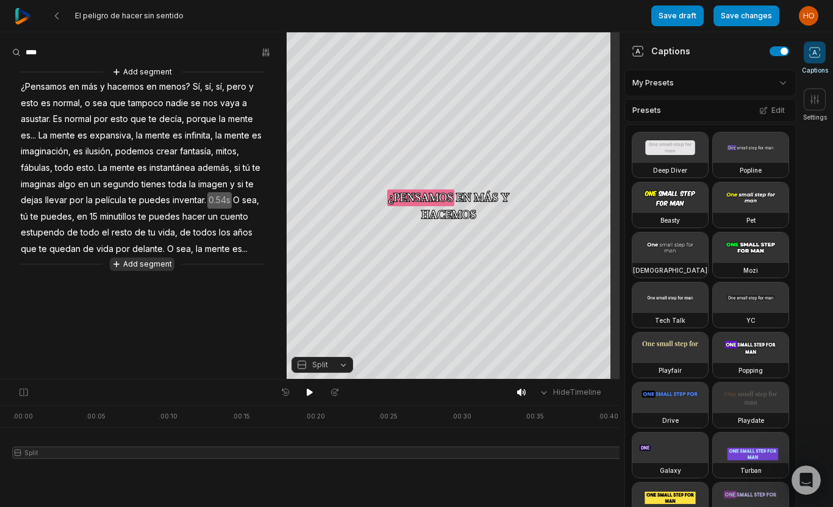
click at [140, 265] on button "Add segment" at bounding box center [142, 263] width 65 height 13
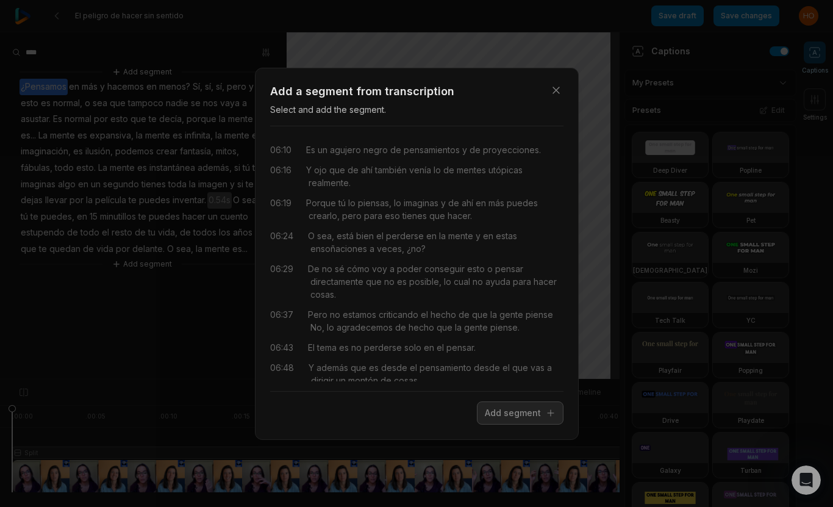
click at [284, 149] on div "06:10" at bounding box center [280, 149] width 21 height 13
click at [341, 149] on span "agujero" at bounding box center [345, 149] width 34 height 13
drag, startPoint x: 307, startPoint y: 150, endPoint x: 538, endPoint y: 150, distance: 230.0
click at [538, 150] on div "Es un agujero negro de pensamientos y de proyecciones." at bounding box center [423, 149] width 235 height 13
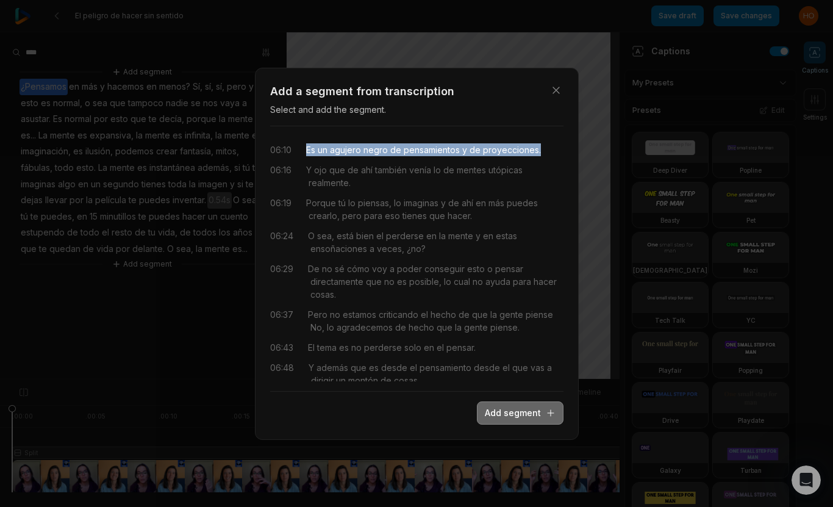
click at [531, 409] on button "Add segment" at bounding box center [520, 412] width 87 height 23
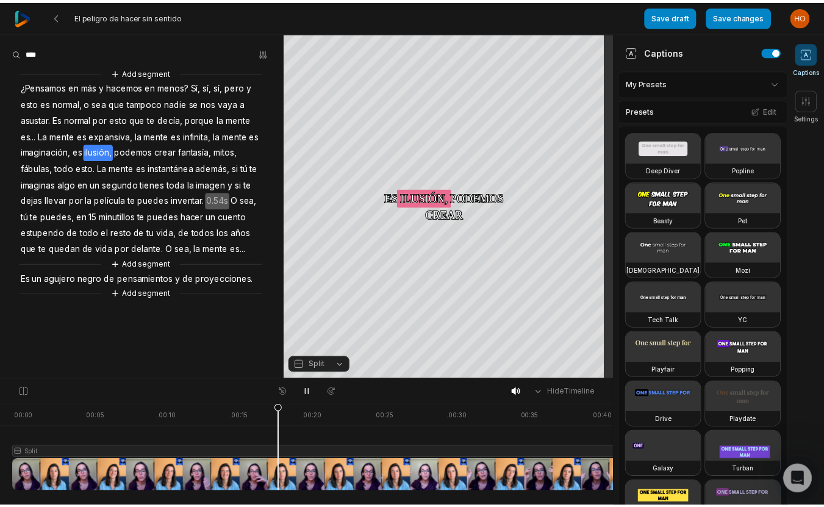
scroll to position [154, 0]
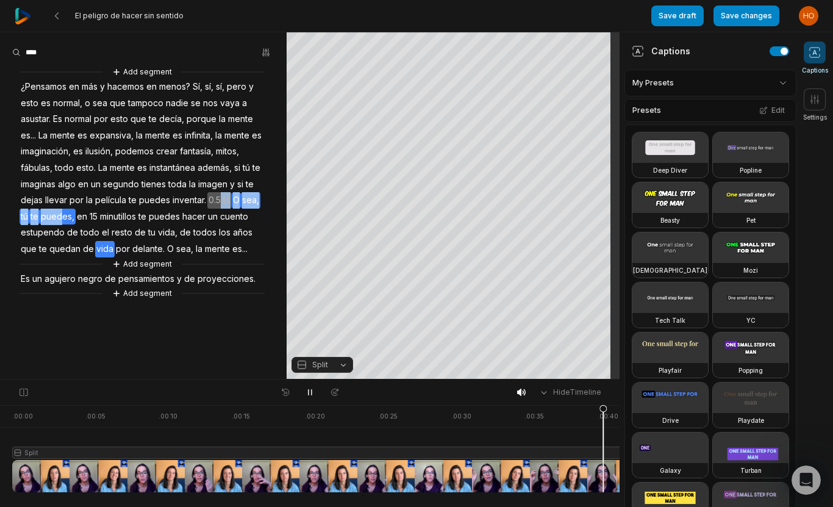
drag, startPoint x: 62, startPoint y: 218, endPoint x: 217, endPoint y: 201, distance: 156.5
click at [217, 201] on div "Add segment ¿Pensamos en más y hacemos en menos? Sí, sí, sí, pero y esto es nor…" at bounding box center [143, 182] width 287 height 235
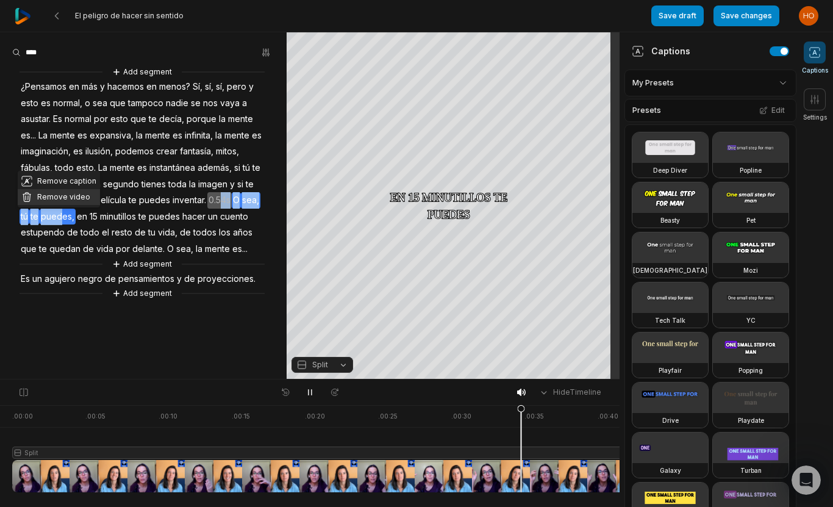
click at [55, 199] on button "Remove video" at bounding box center [59, 197] width 82 height 16
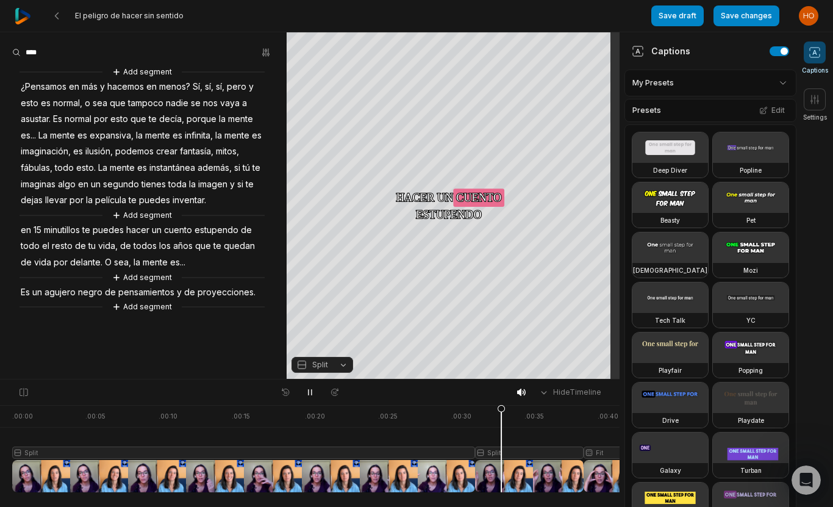
click at [92, 192] on div "Add segment ¿Pensamos en más y hacemos en menos? Sí, sí, sí, pero y esto es nor…" at bounding box center [143, 189] width 287 height 248
click at [208, 41] on aside "Add segment ¿Pensamos en más y hacemos en menos? Sí, sí, sí, pero y esto es nor…" at bounding box center [143, 205] width 287 height 347
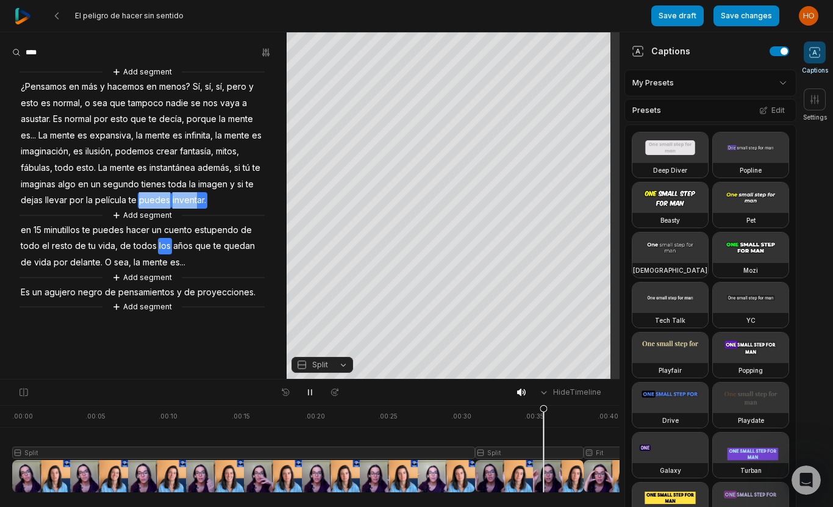
drag, startPoint x: 134, startPoint y: 199, endPoint x: 195, endPoint y: 200, distance: 60.4
click at [195, 200] on div "Add segment ¿Pensamos en más y hacemos en menos? Sí, sí, sí, pero y esto es nor…" at bounding box center [143, 189] width 287 height 248
click at [181, 183] on button "Remove video" at bounding box center [189, 181] width 82 height 16
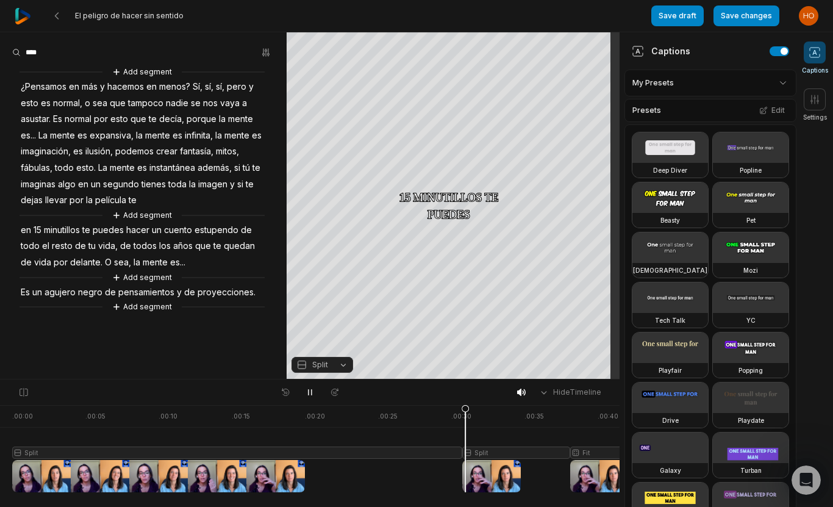
click at [62, 200] on span "llevar" at bounding box center [56, 200] width 24 height 16
click at [46, 201] on span "llevar" at bounding box center [56, 200] width 24 height 16
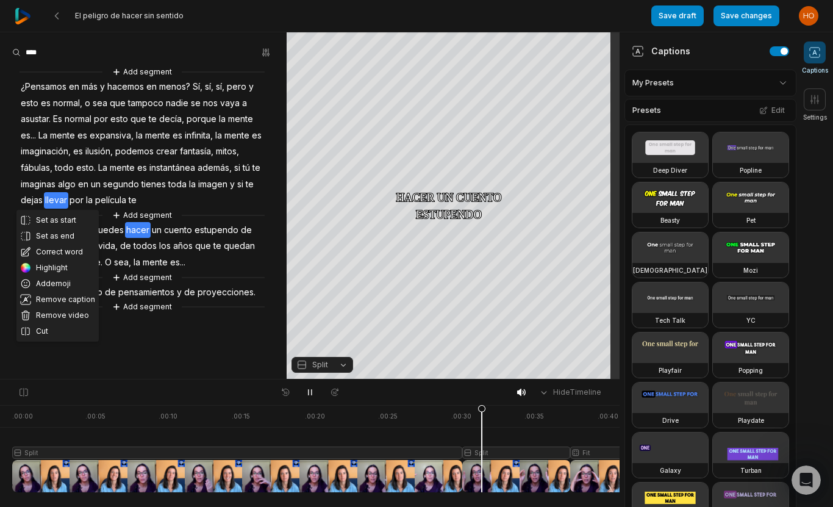
click at [242, 176] on span "si" at bounding box center [240, 184] width 9 height 16
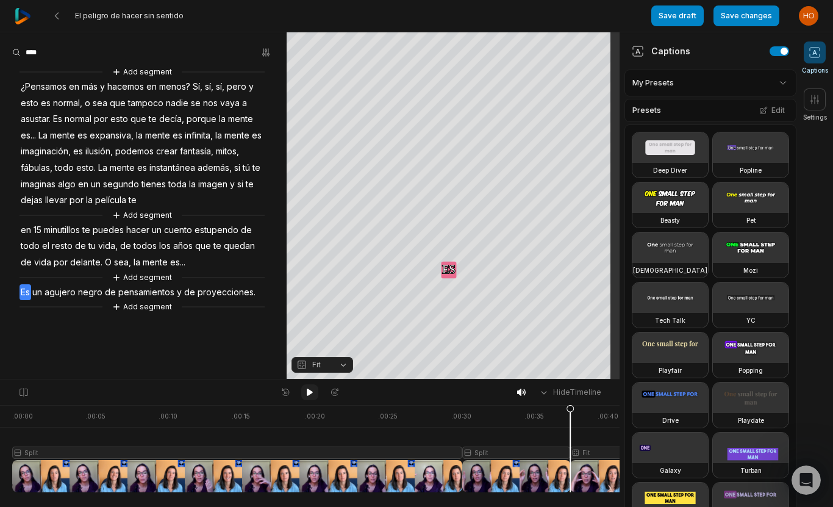
click at [311, 390] on icon at bounding box center [310, 392] width 10 height 10
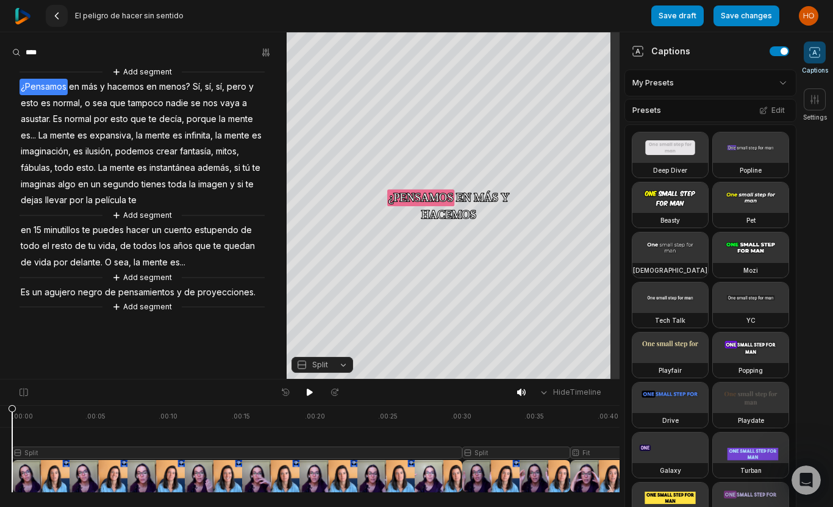
click at [59, 18] on icon at bounding box center [57, 16] width 10 height 10
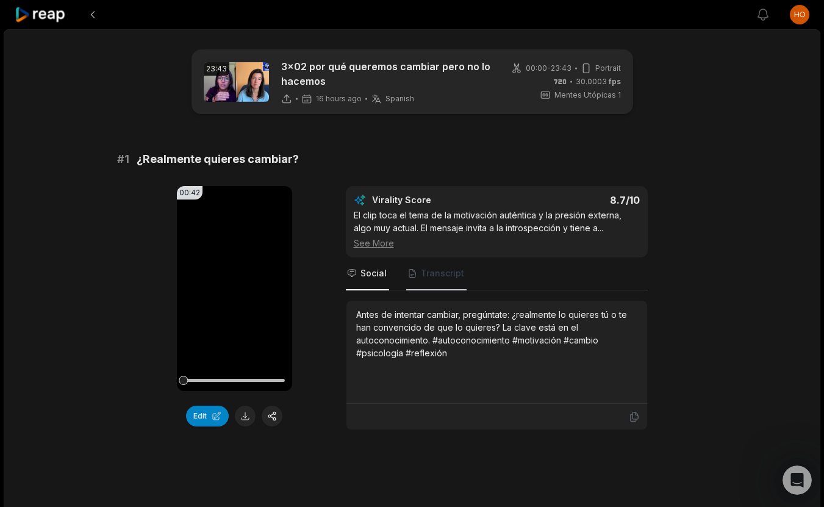
click at [445, 279] on span "Transcript" at bounding box center [436, 273] width 60 height 33
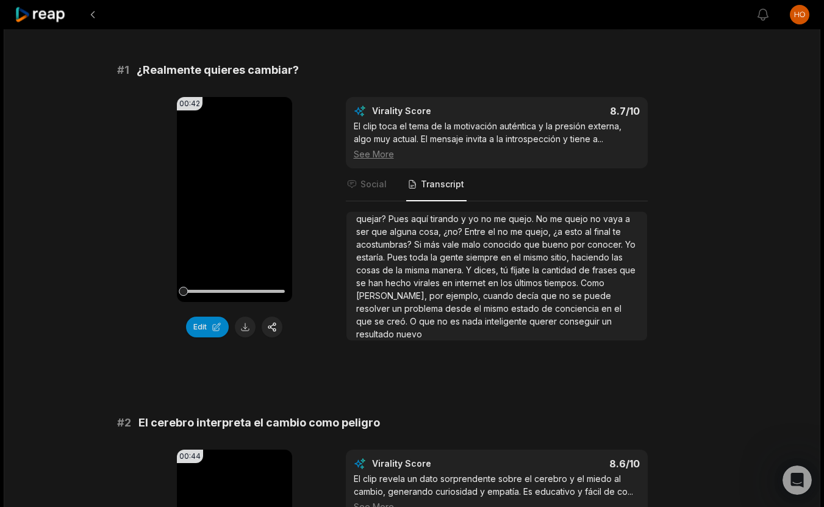
scroll to position [166, 0]
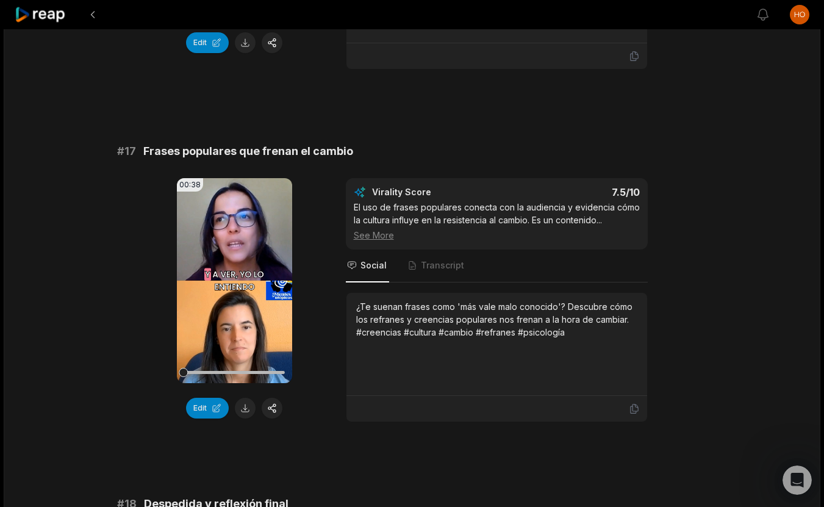
scroll to position [2187, 0]
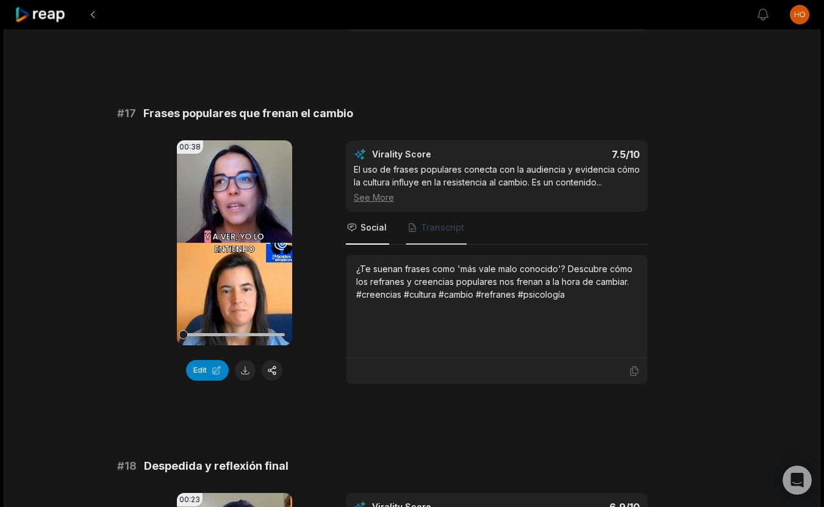
click at [442, 245] on span "Transcript" at bounding box center [436, 228] width 60 height 33
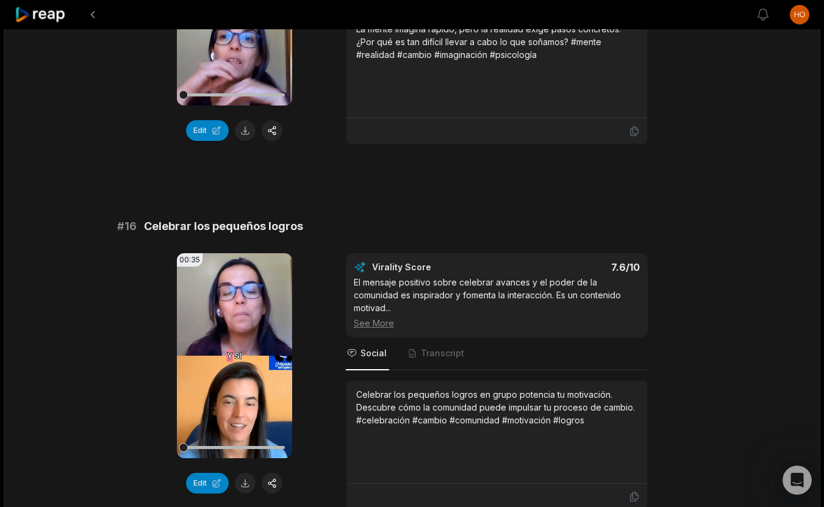
scroll to position [1776, 0]
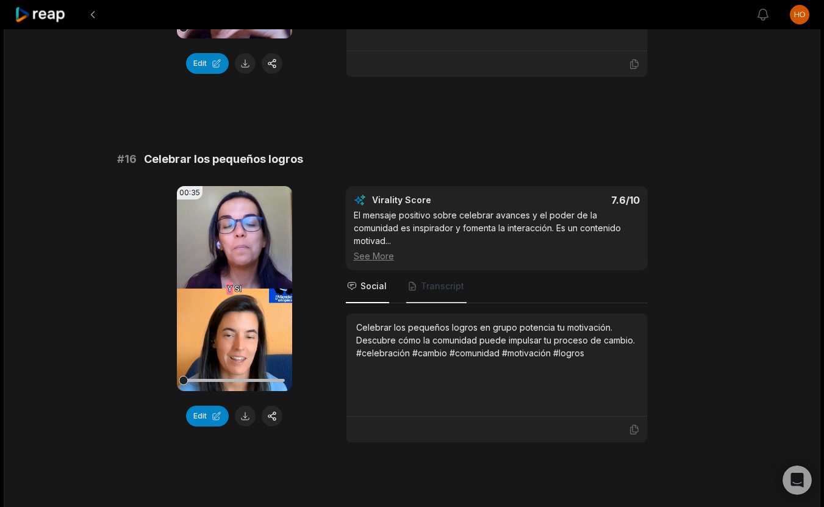
click at [443, 292] on span "Transcript" at bounding box center [442, 286] width 43 height 12
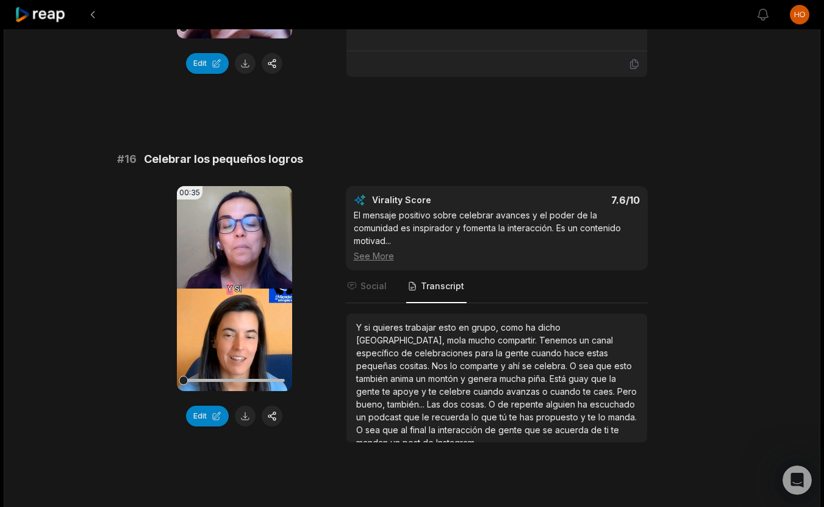
scroll to position [1560, 0]
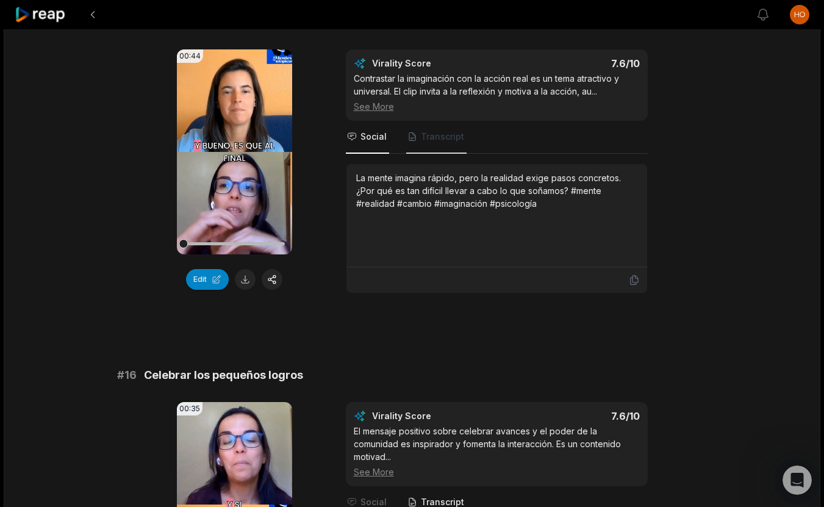
click at [451, 154] on span "Transcript" at bounding box center [436, 137] width 60 height 33
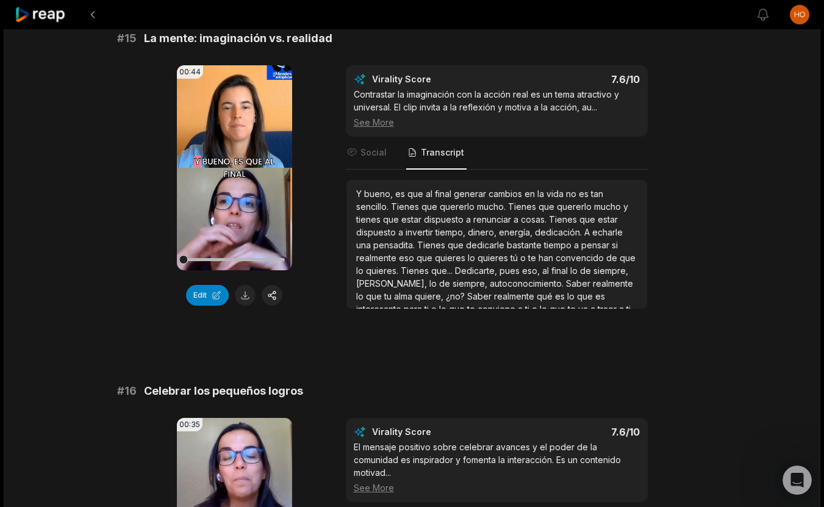
scroll to position [1544, 0]
click at [212, 306] on button "Edit" at bounding box center [207, 295] width 43 height 21
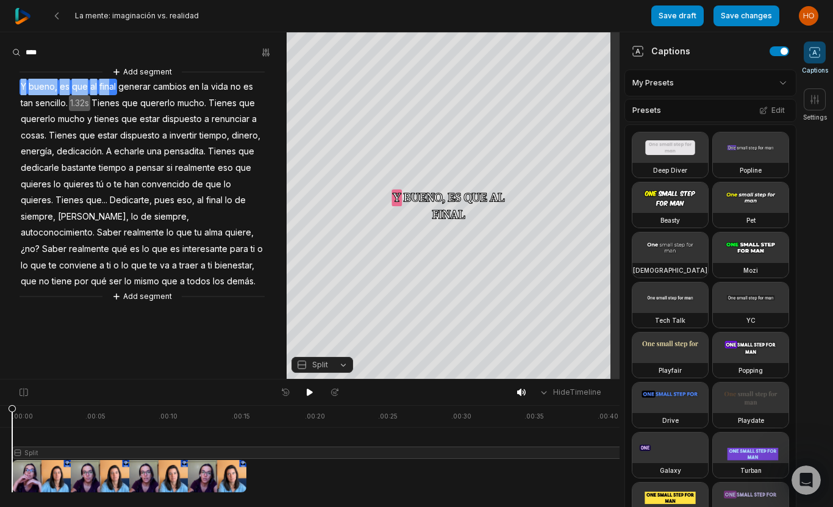
drag, startPoint x: 106, startPoint y: 86, endPoint x: 20, endPoint y: 86, distance: 86.6
click at [20, 86] on div "Add segment Y bueno, es que al final generar cambios en la vida no es tan senci…" at bounding box center [143, 184] width 287 height 238
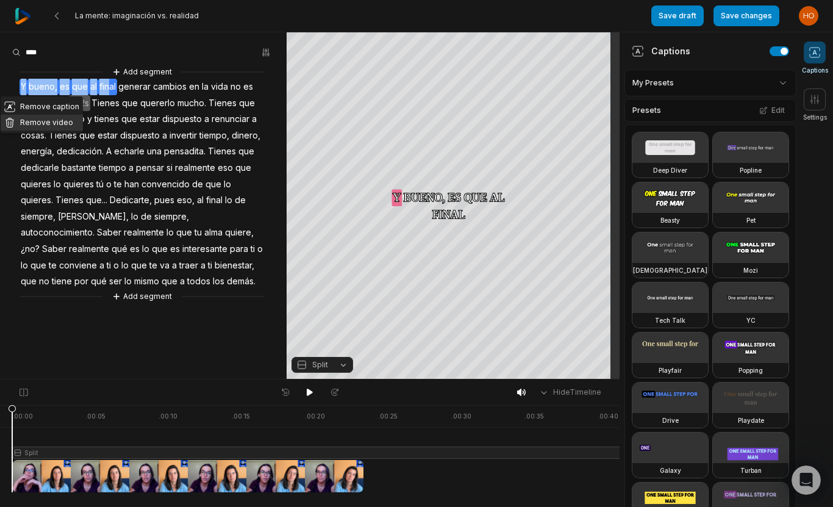
click at [43, 123] on button "Remove video" at bounding box center [42, 123] width 82 height 16
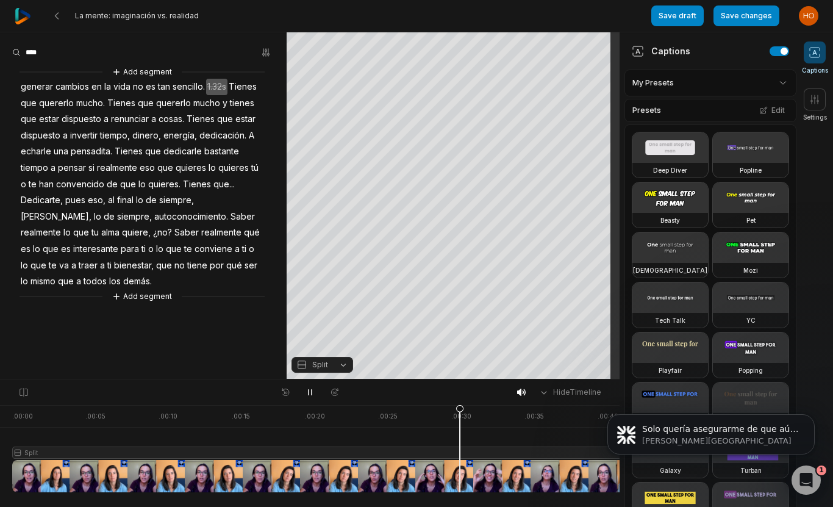
scroll to position [290, 0]
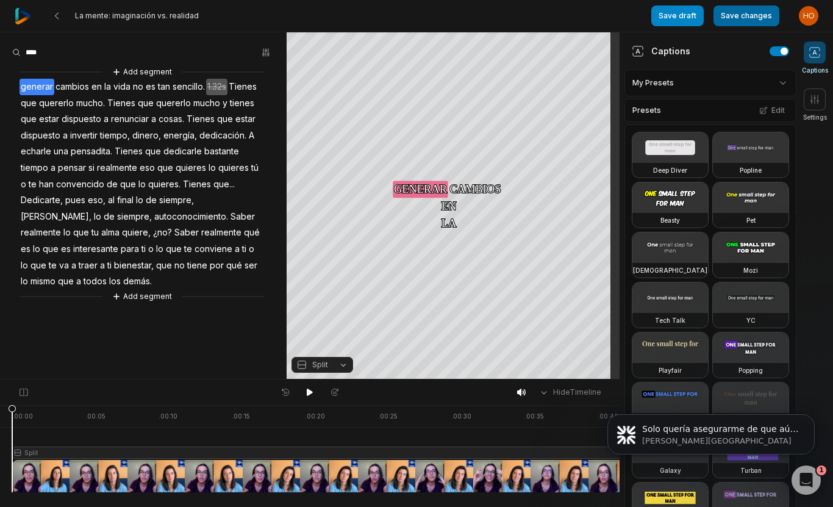
click at [760, 15] on button "Save changes" at bounding box center [747, 15] width 66 height 21
click at [814, 104] on icon at bounding box center [815, 99] width 12 height 12
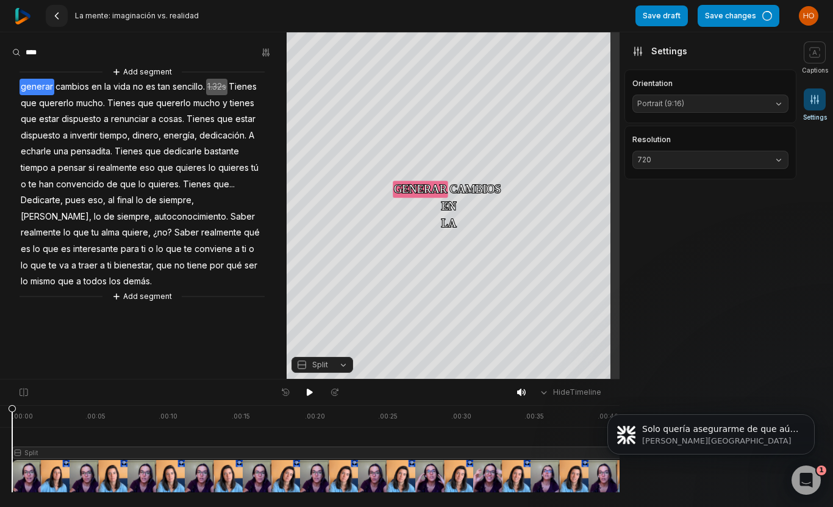
click at [61, 15] on icon at bounding box center [57, 16] width 10 height 10
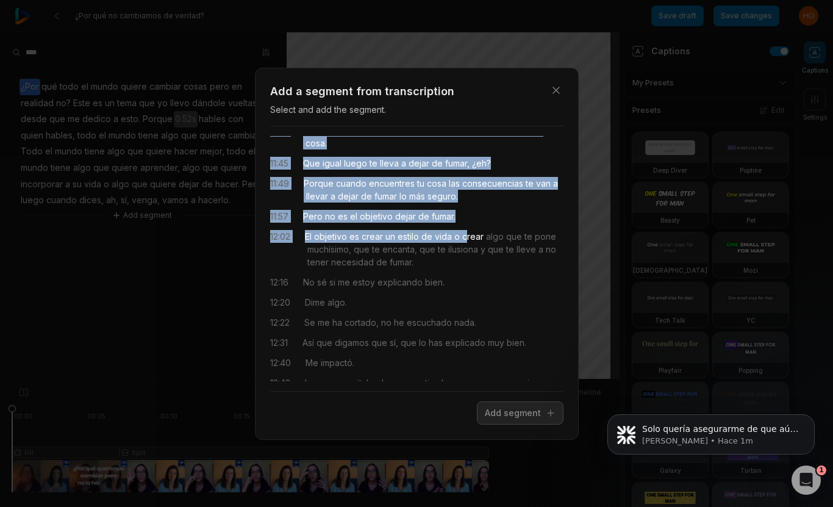
scroll to position [3379, 0]
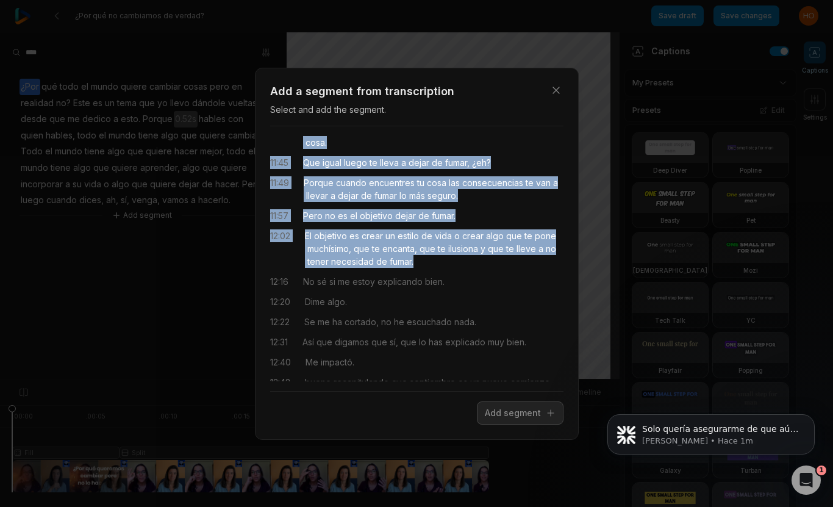
click at [463, 300] on div "00:32 Es que no tengo tiempo, es que no tengo dinero, es que mejor cuando sean …" at bounding box center [416, 258] width 293 height 245
click at [517, 417] on button "Add segment" at bounding box center [520, 412] width 87 height 23
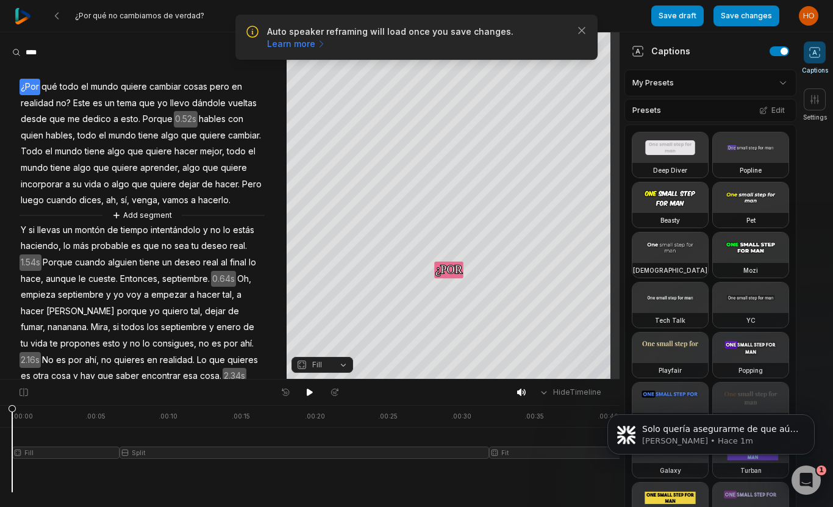
scroll to position [0, 0]
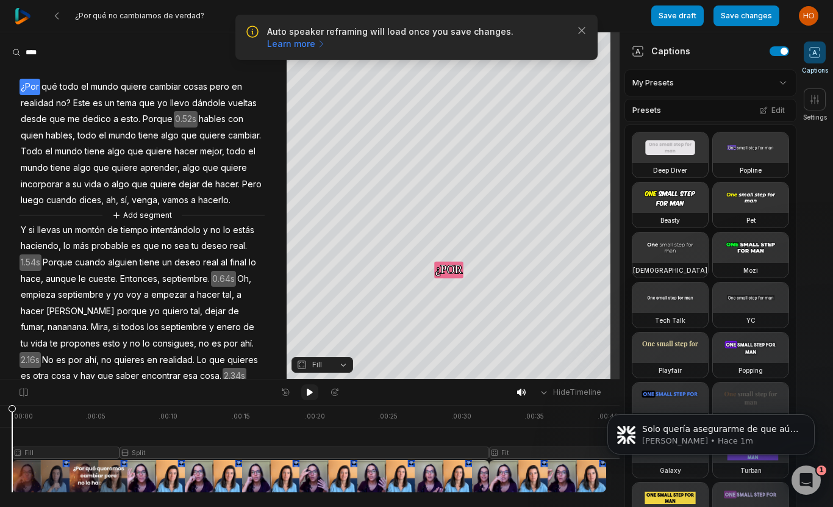
click at [307, 394] on icon at bounding box center [310, 392] width 6 height 7
